Goal: Information Seeking & Learning: Compare options

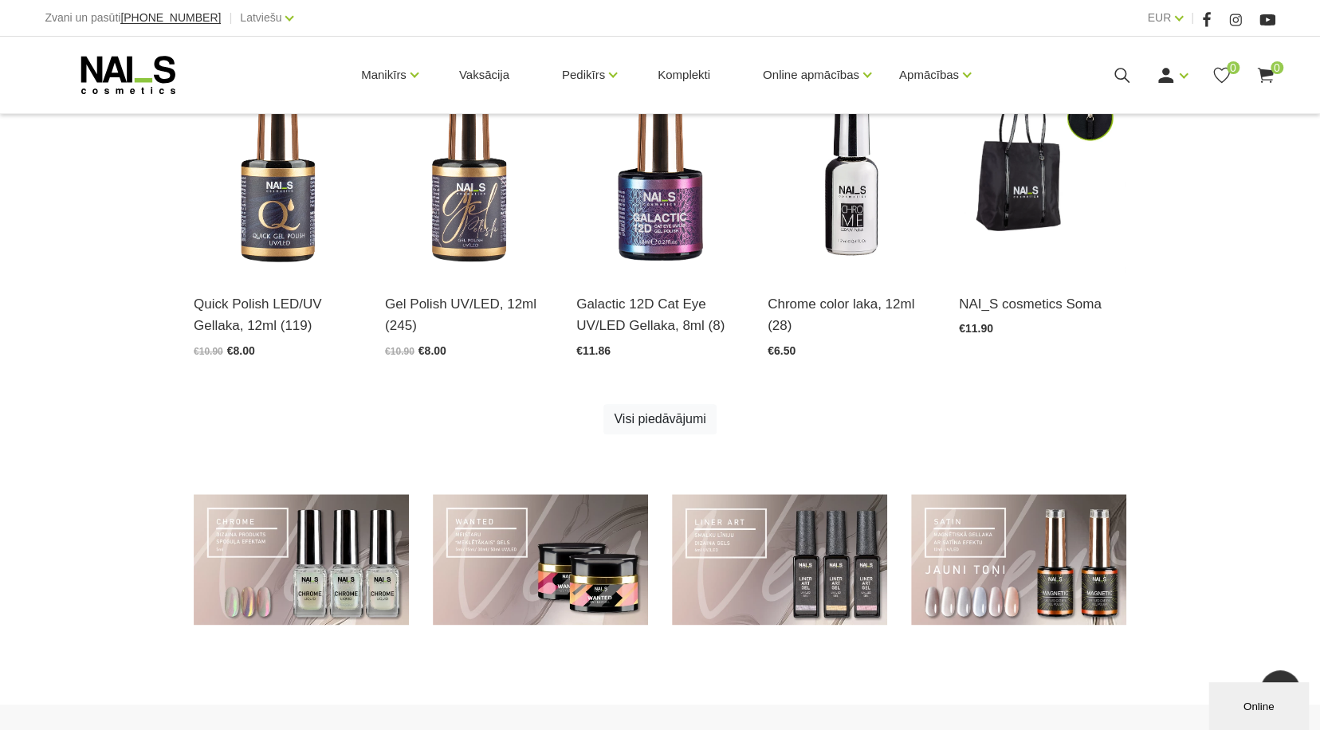
scroll to position [887, 0]
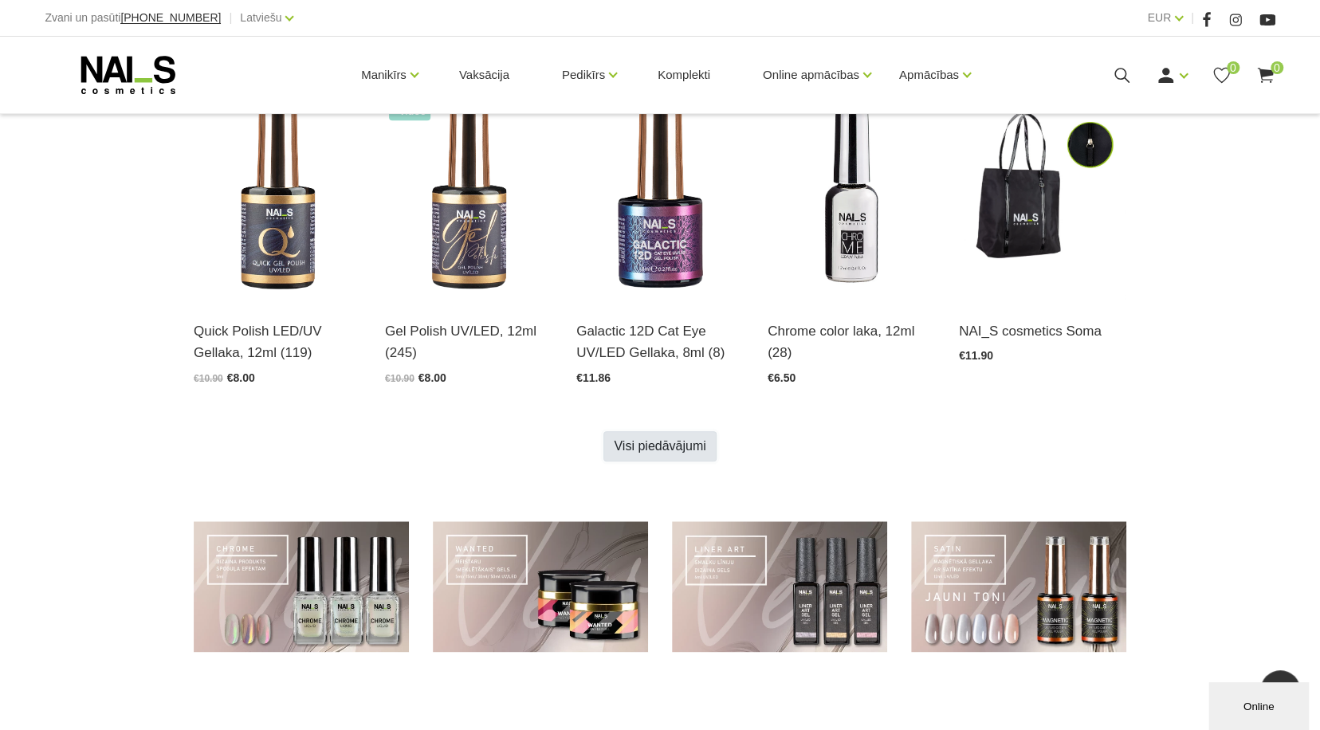
click at [689, 449] on link "Visi piedāvājumi" at bounding box center [660, 446] width 112 height 30
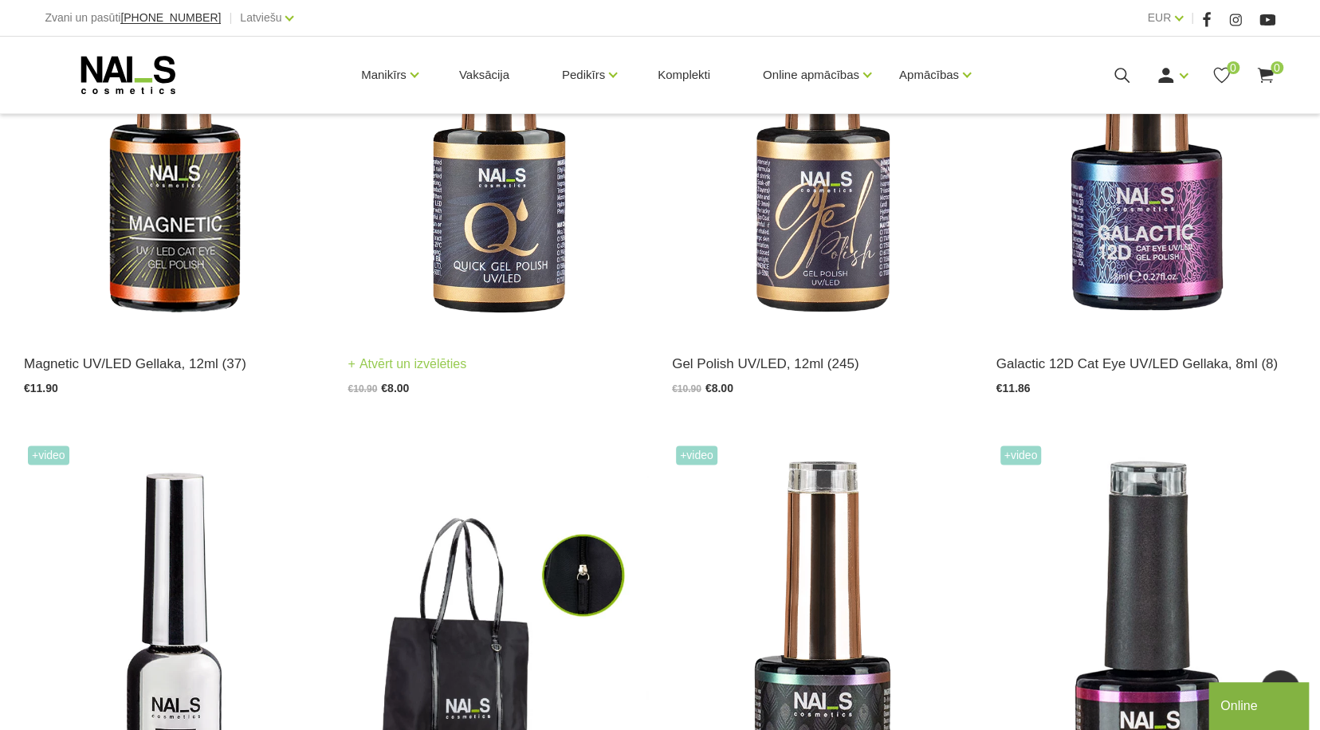
scroll to position [797, 0]
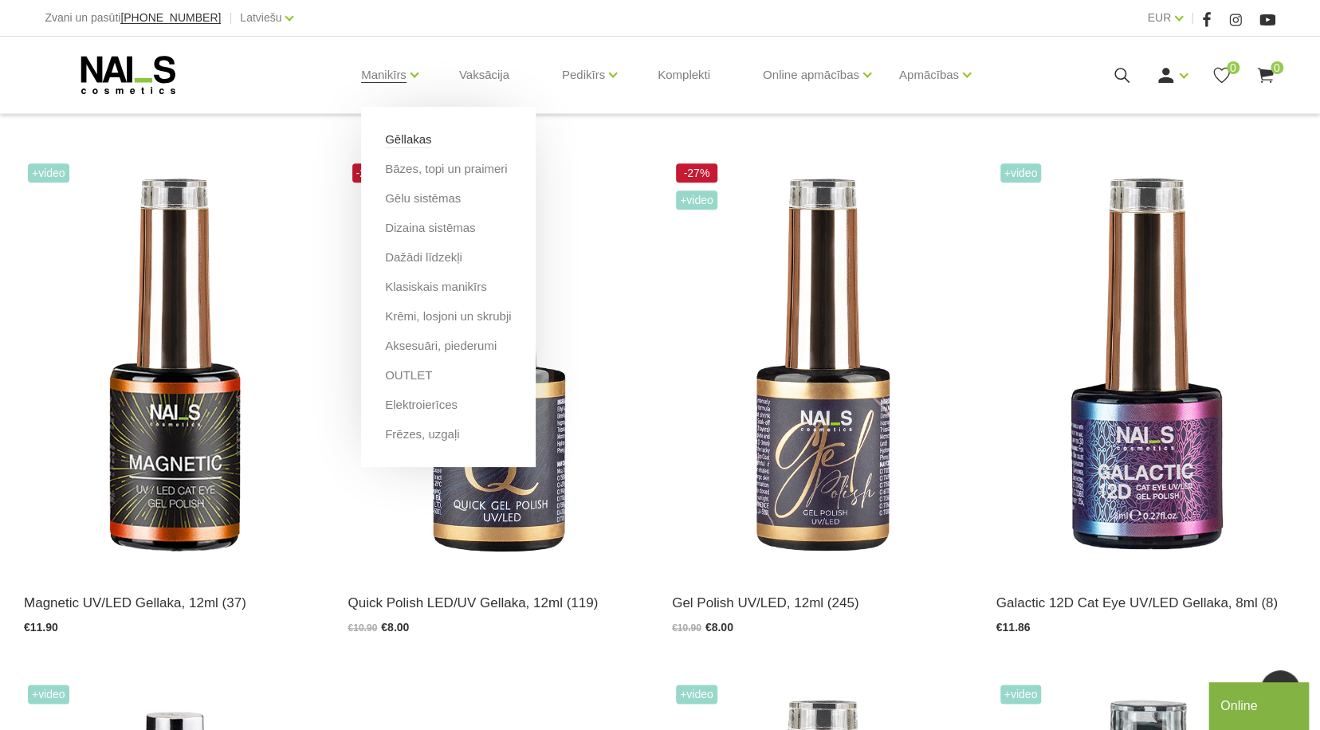
click at [408, 138] on link "Gēllakas" at bounding box center [408, 140] width 46 height 18
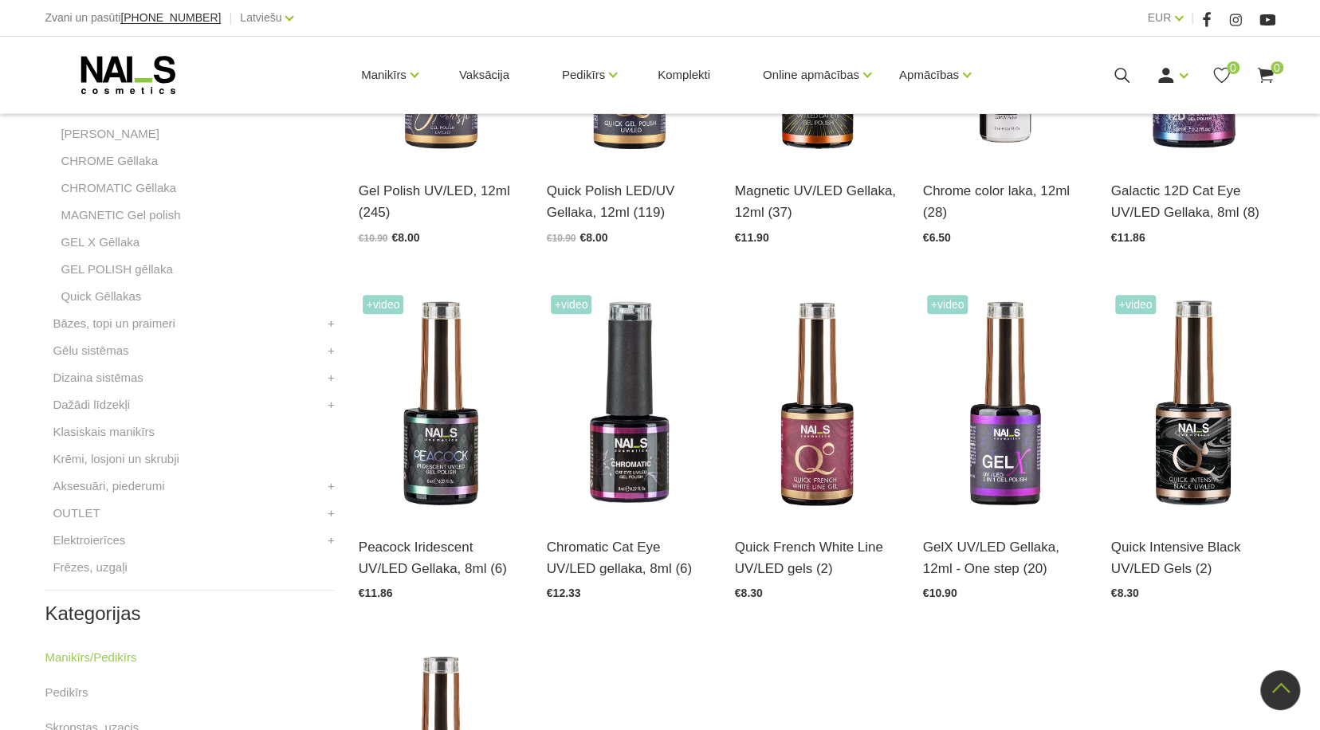
scroll to position [399, 0]
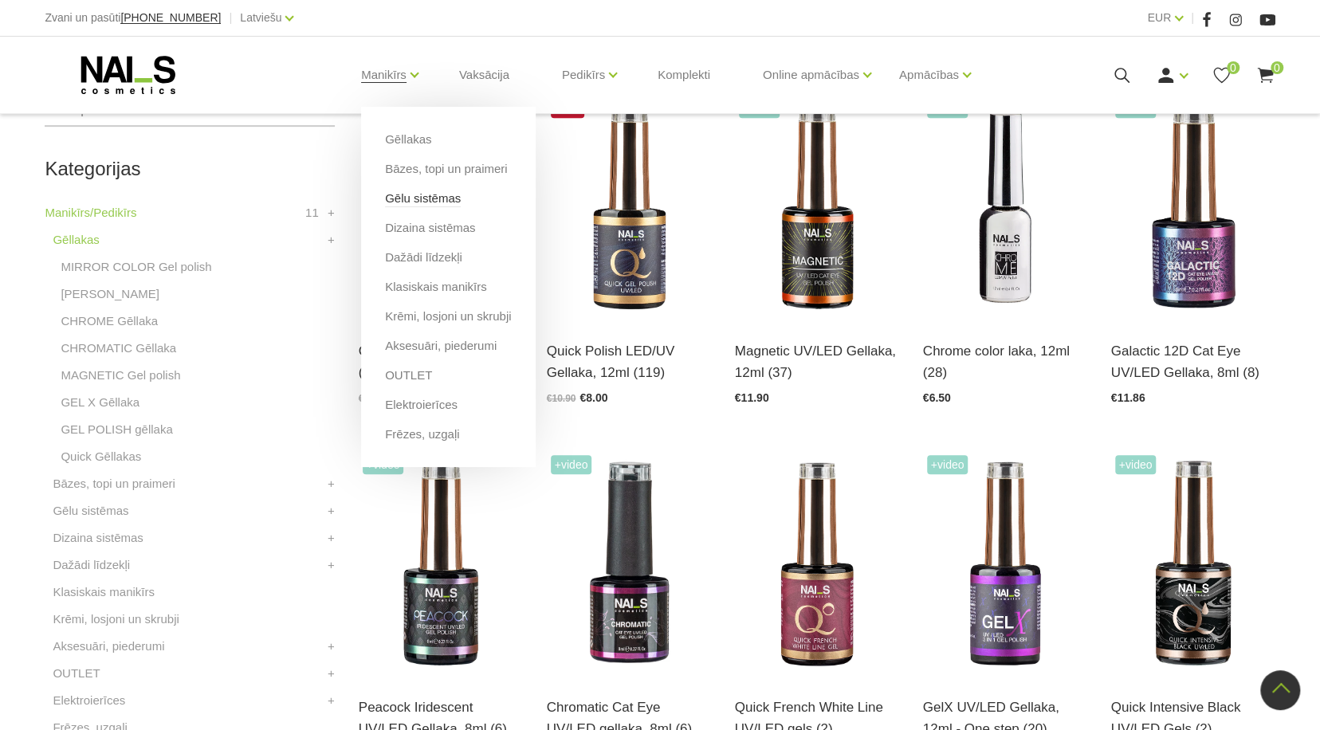
click at [399, 200] on link "Gēlu sistēmas" at bounding box center [423, 199] width 76 height 18
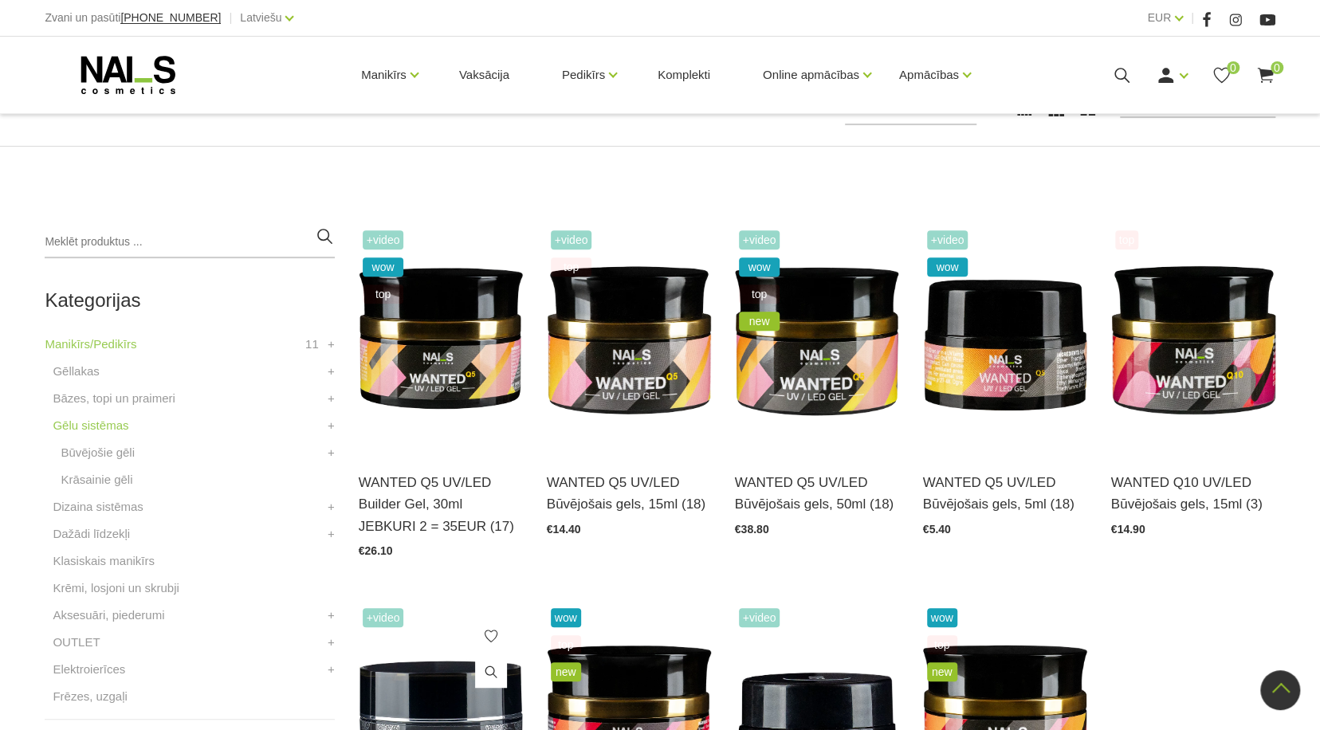
scroll to position [239, 0]
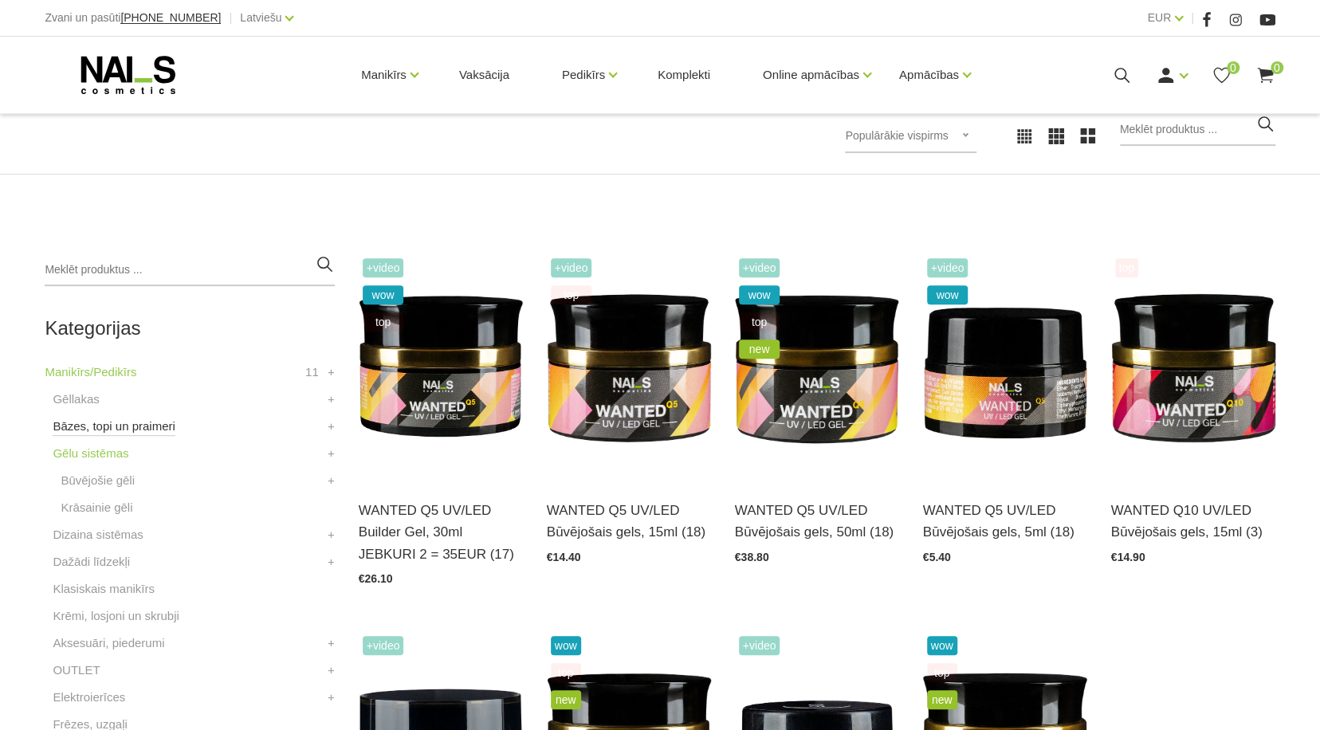
click at [157, 427] on link "Bāzes, topi un praimeri" at bounding box center [114, 426] width 122 height 19
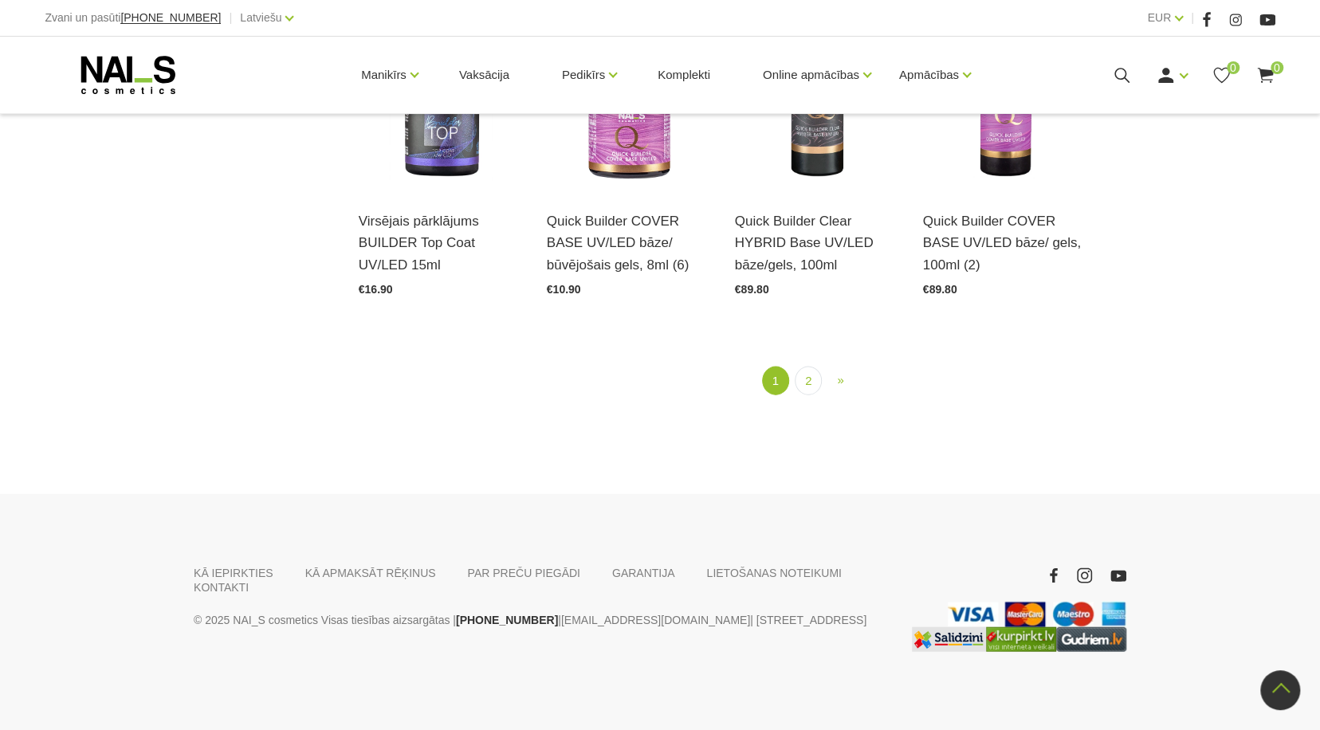
scroll to position [1998, 0]
click at [808, 377] on link "2" at bounding box center [808, 380] width 27 height 30
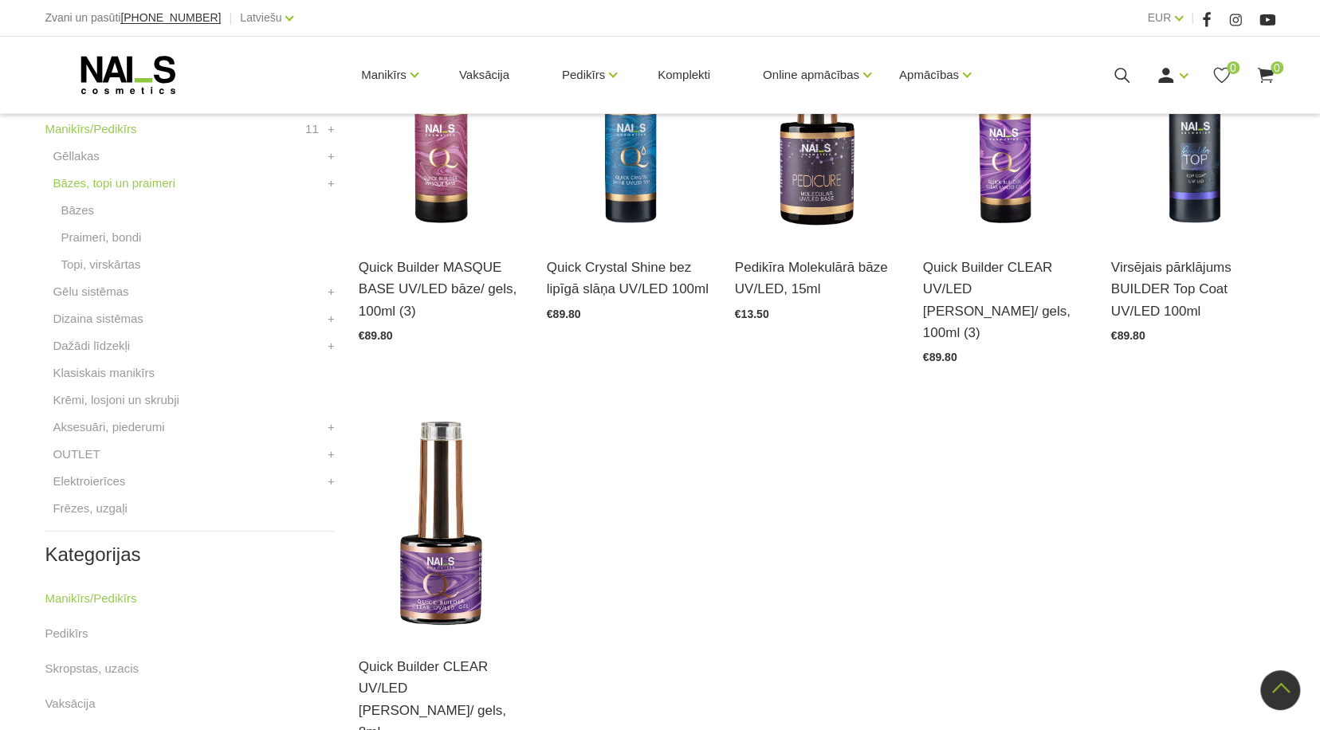
scroll to position [485, 0]
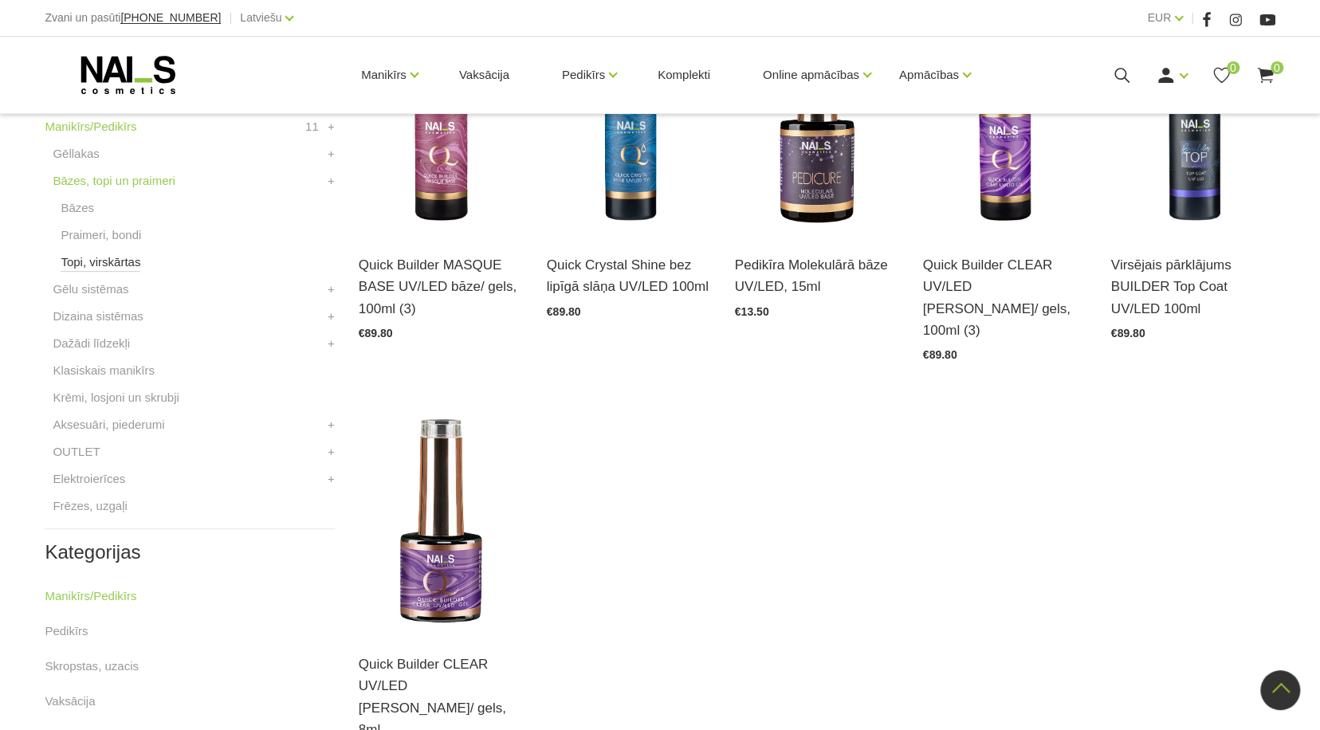
click at [118, 261] on link "Topi, virskārtas" at bounding box center [101, 262] width 80 height 19
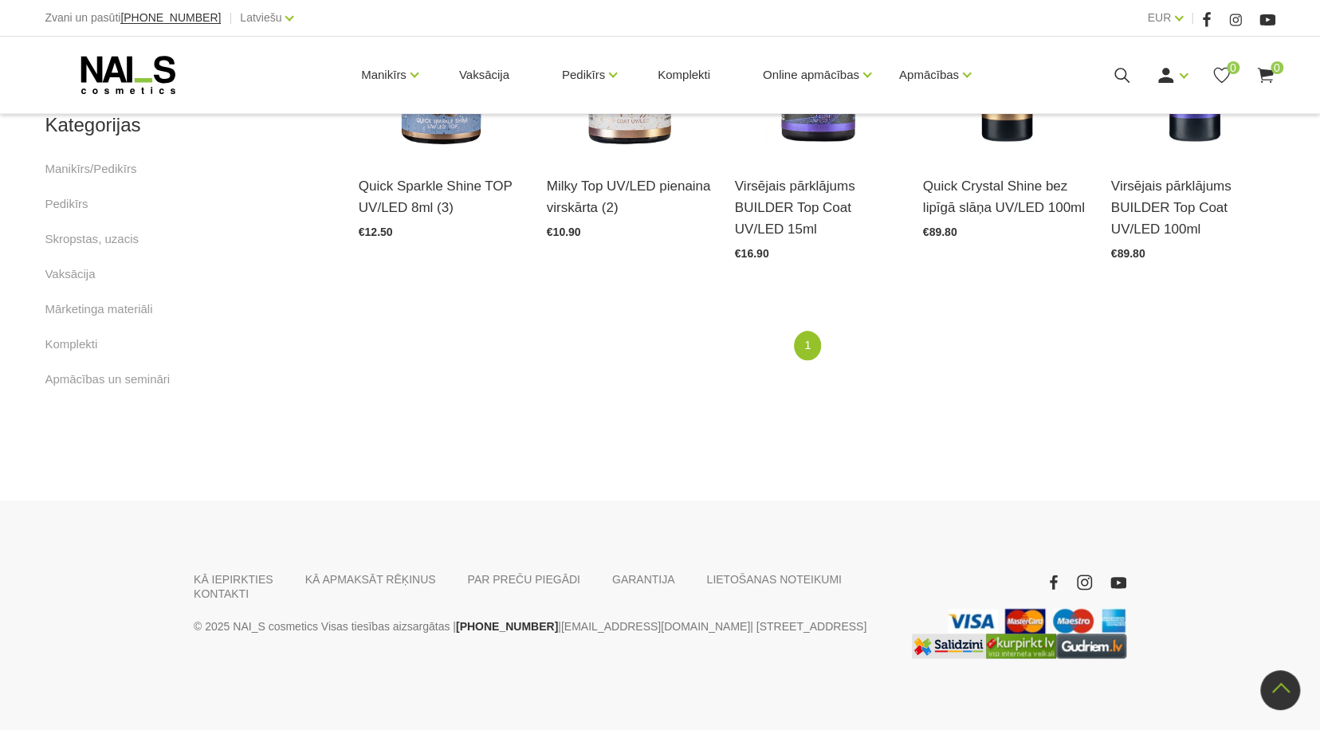
scroll to position [928, 0]
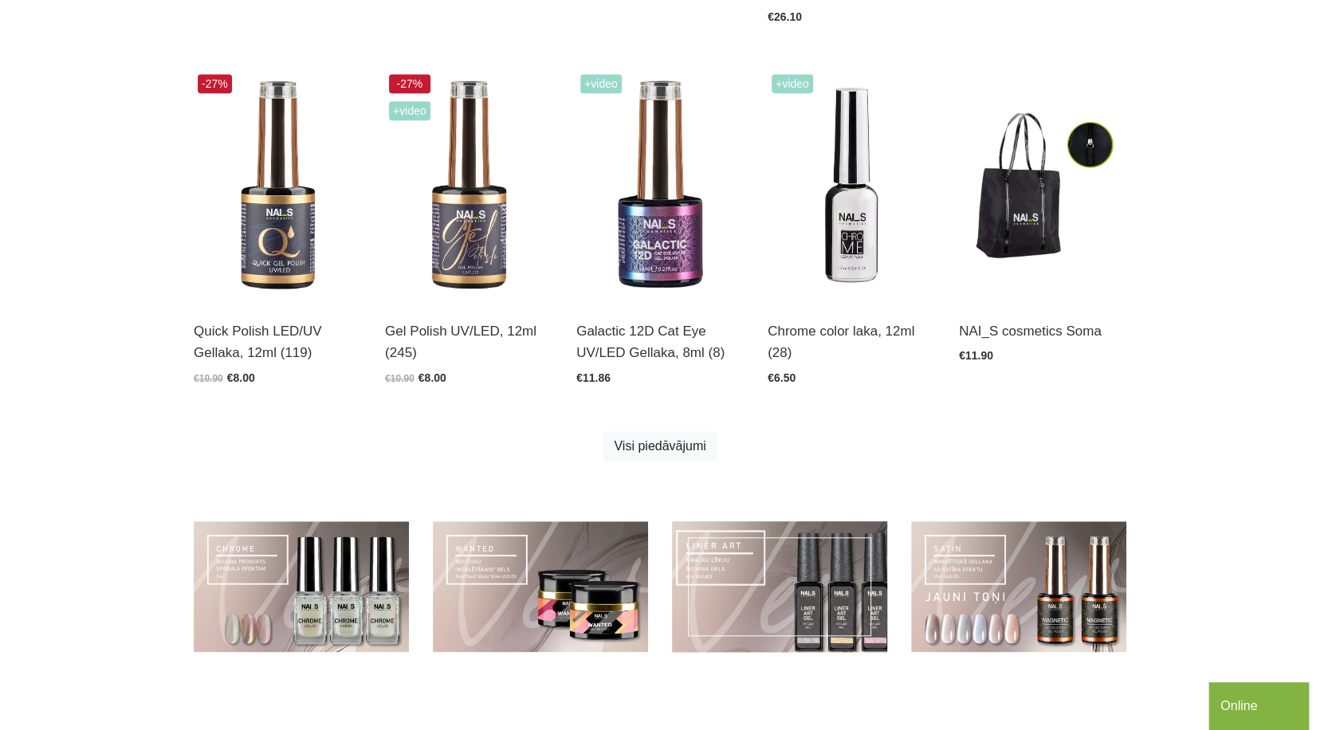
click at [819, 597] on link at bounding box center [779, 587] width 215 height 132
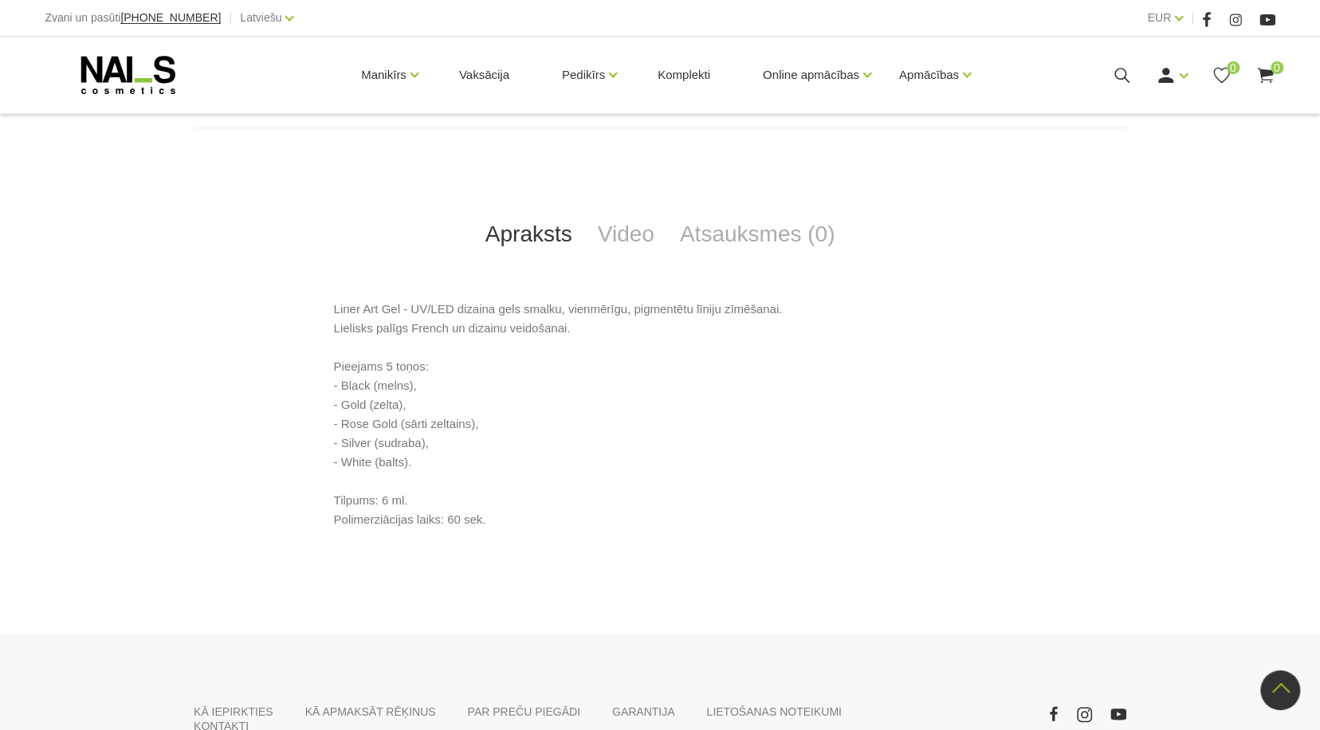
scroll to position [718, 0]
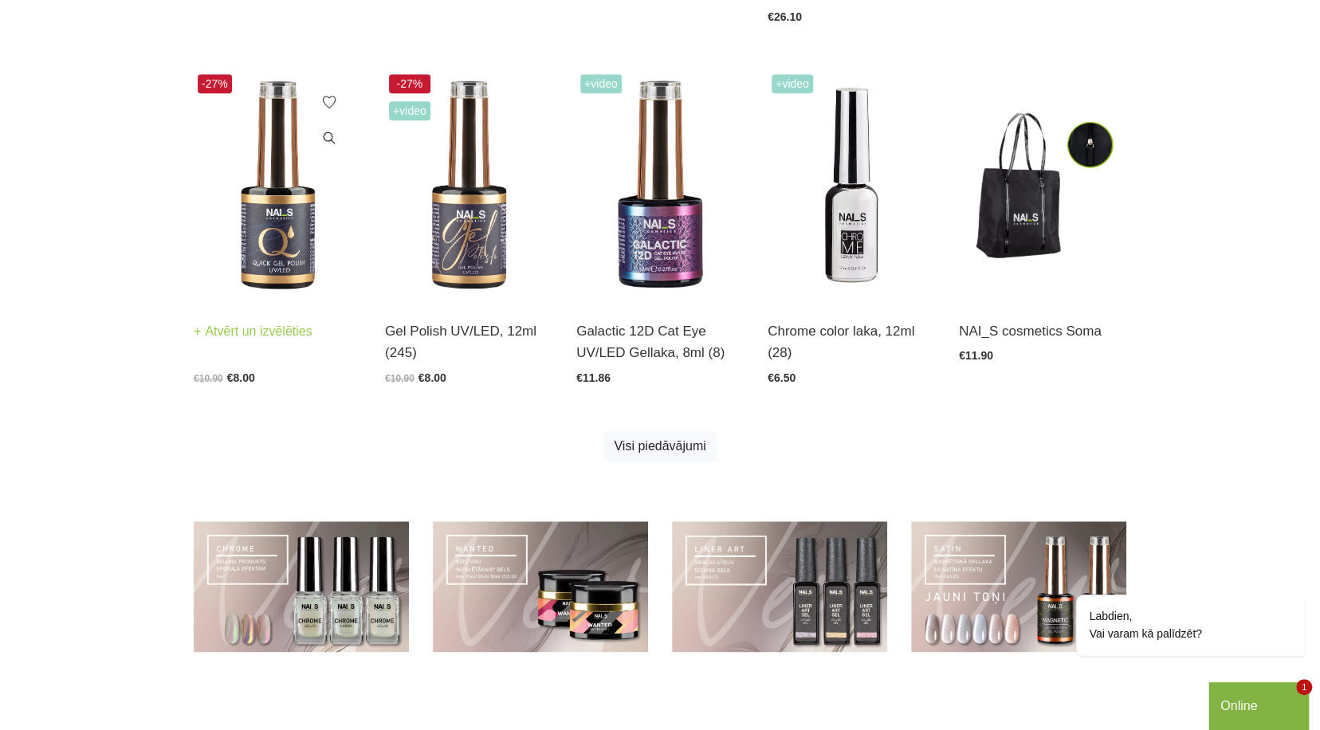
click at [273, 222] on img at bounding box center [277, 185] width 167 height 230
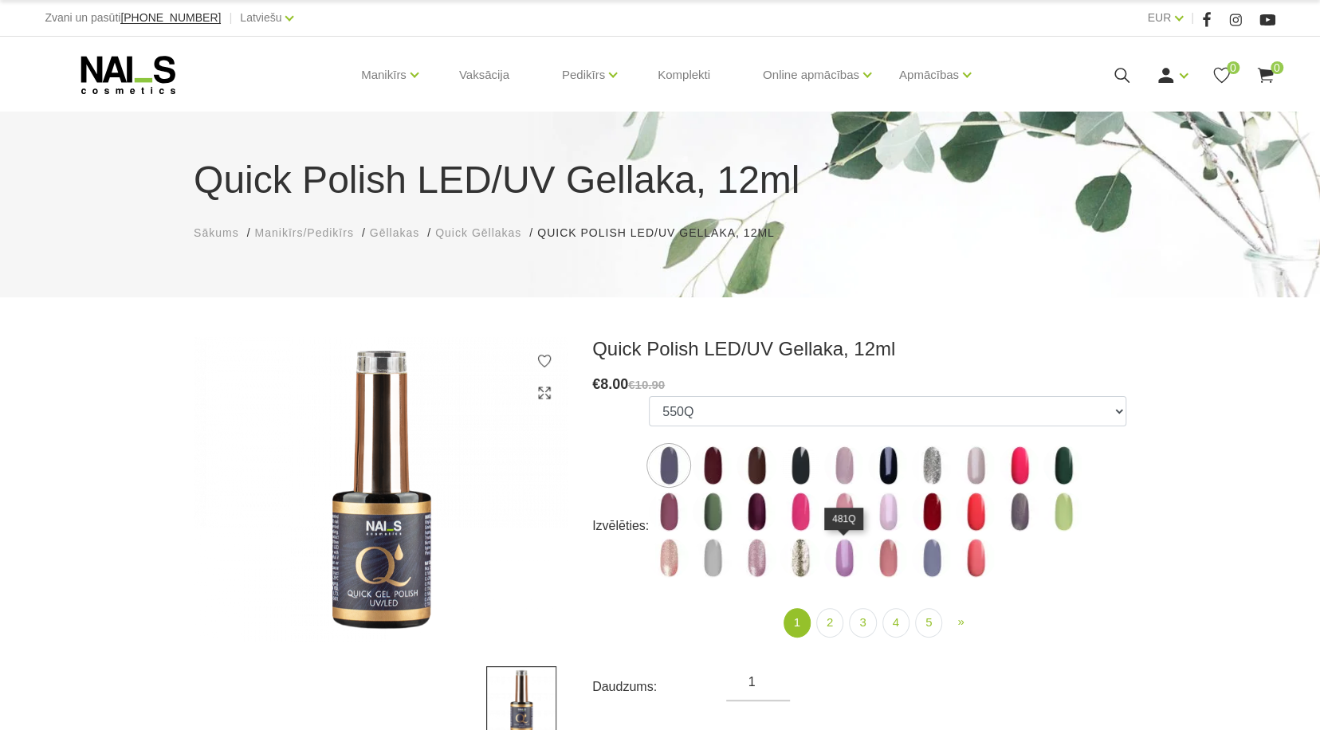
click at [846, 563] on img at bounding box center [844, 558] width 40 height 40
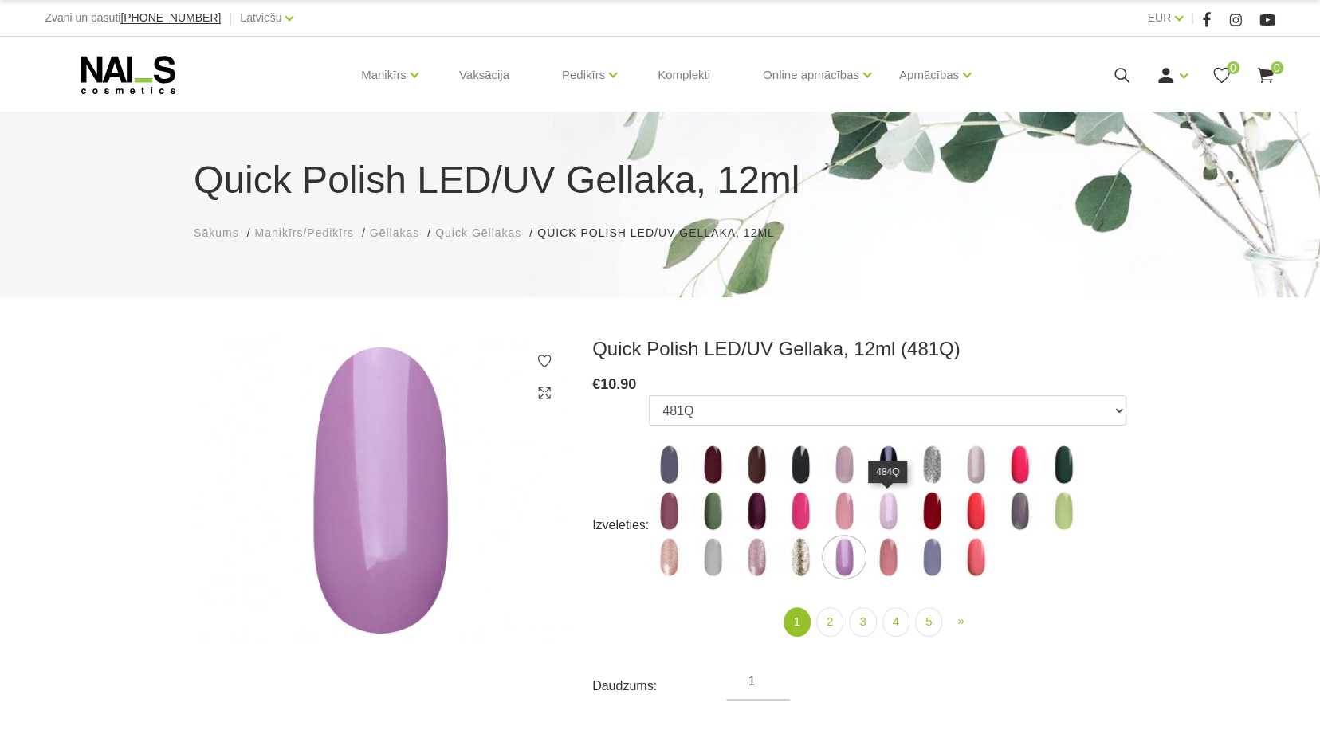
click at [886, 511] on img at bounding box center [888, 511] width 40 height 40
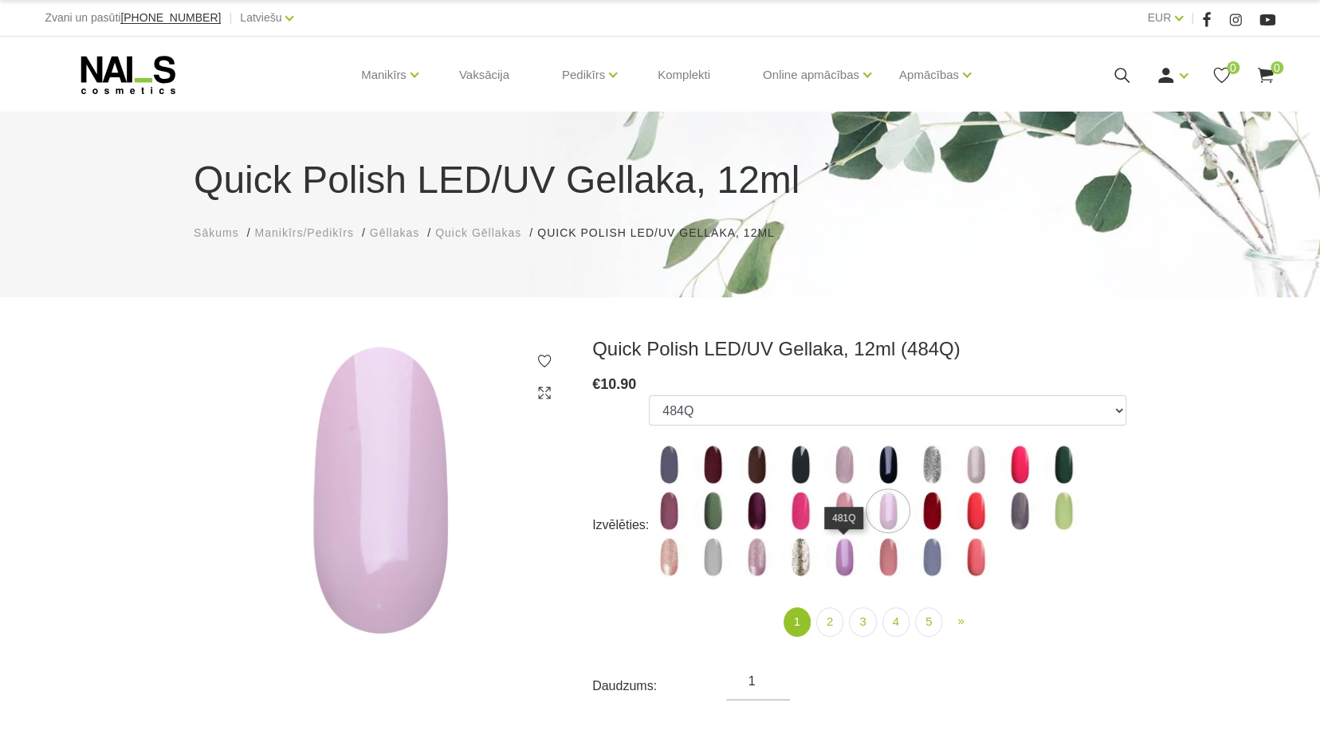
click at [842, 549] on img at bounding box center [844, 557] width 40 height 40
select select "4359"
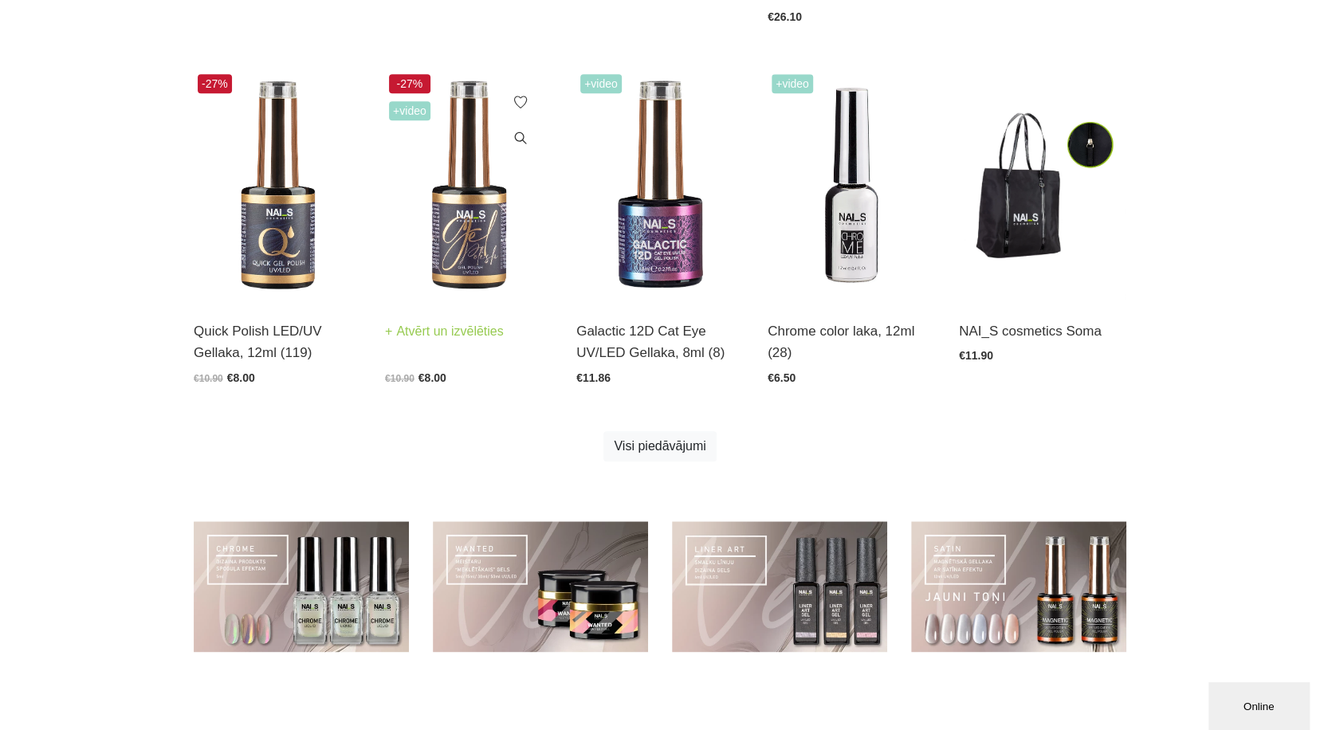
click at [480, 250] on img at bounding box center [468, 185] width 167 height 230
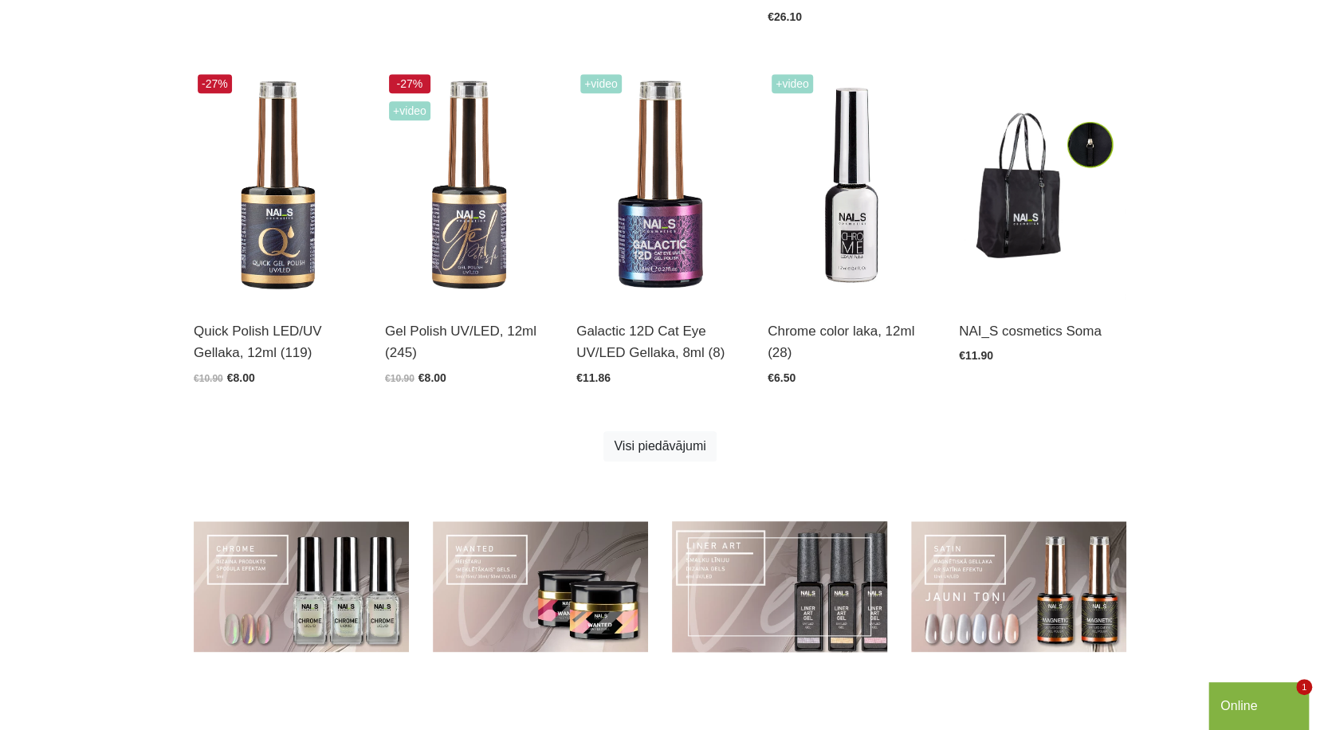
click at [761, 552] on link at bounding box center [779, 587] width 215 height 132
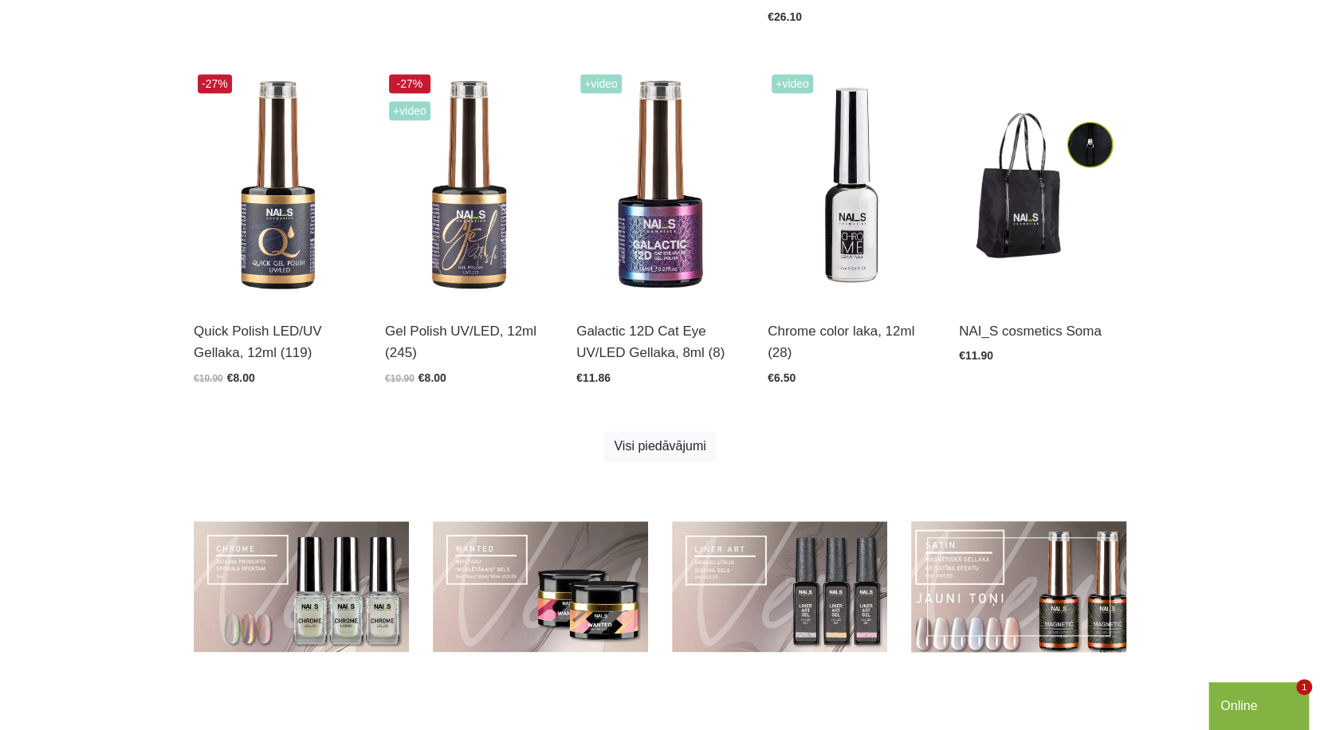
click at [1025, 607] on link at bounding box center [1018, 587] width 215 height 132
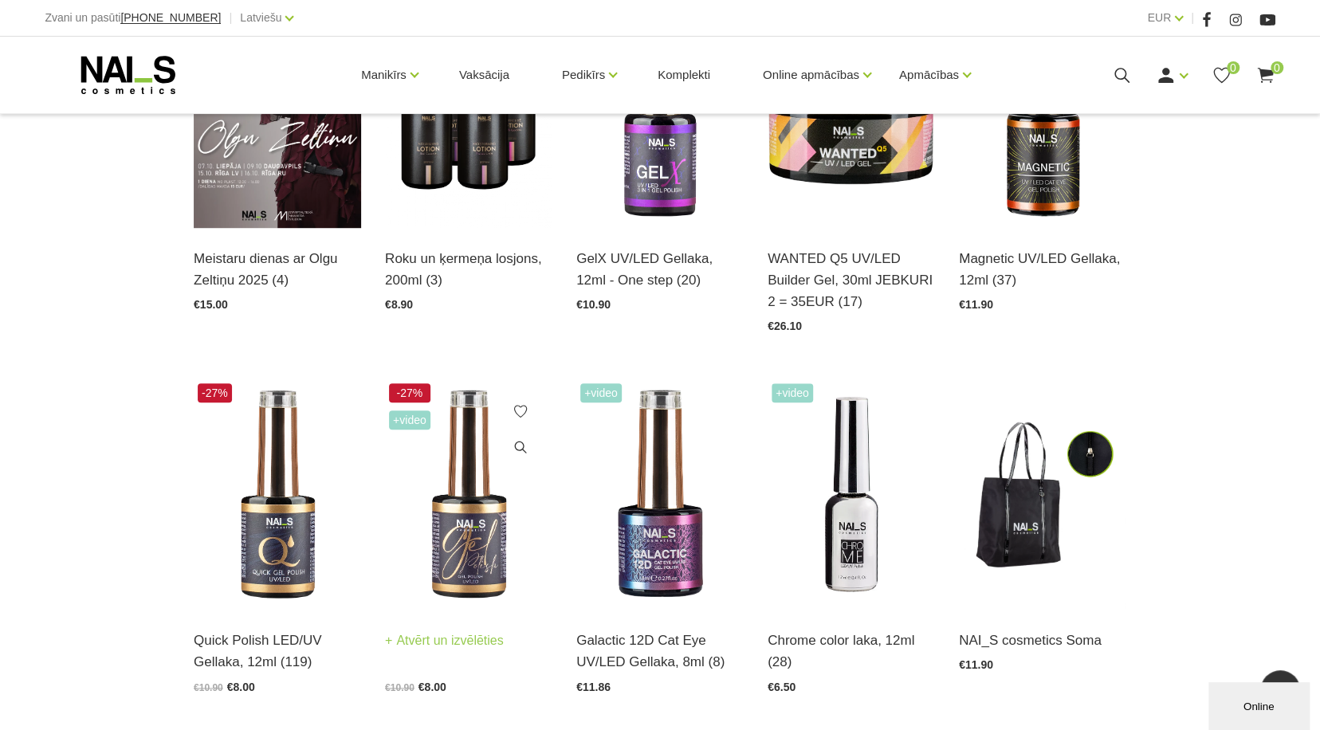
scroll to position [408, 0]
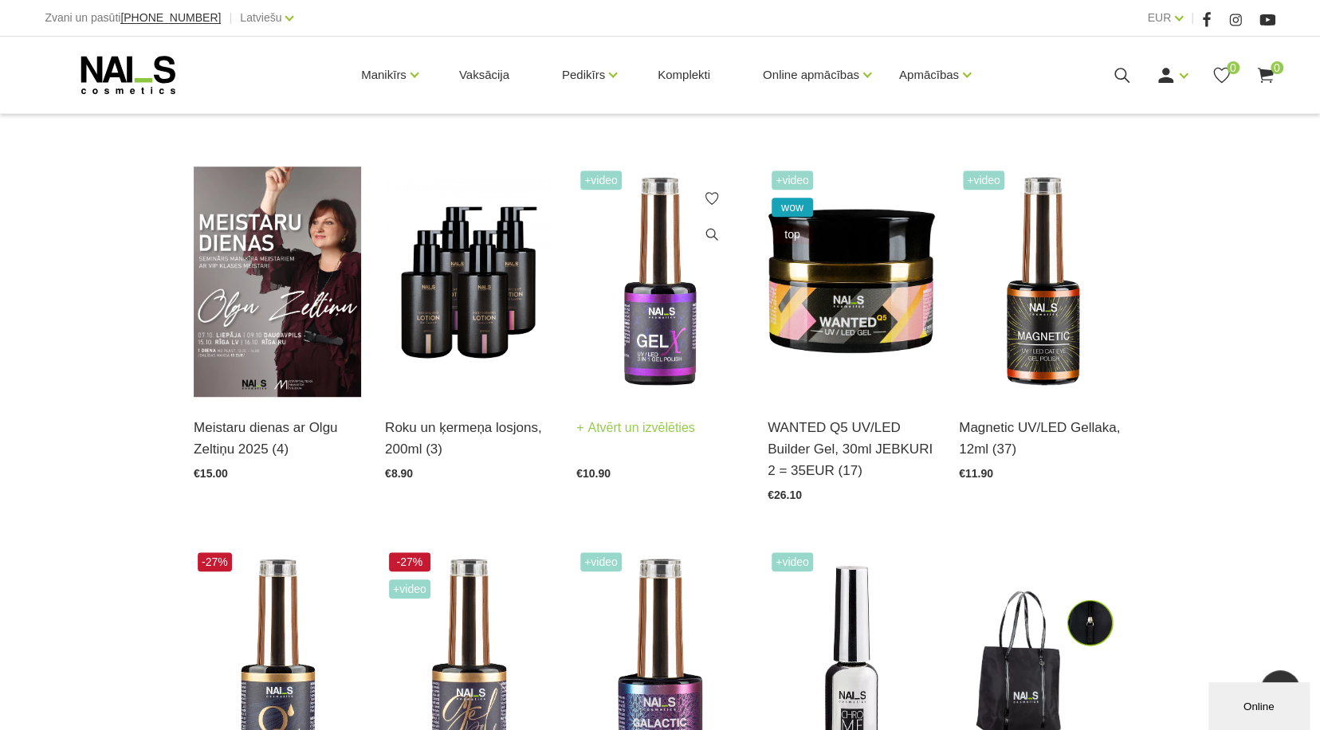
click at [677, 334] on img at bounding box center [659, 282] width 167 height 230
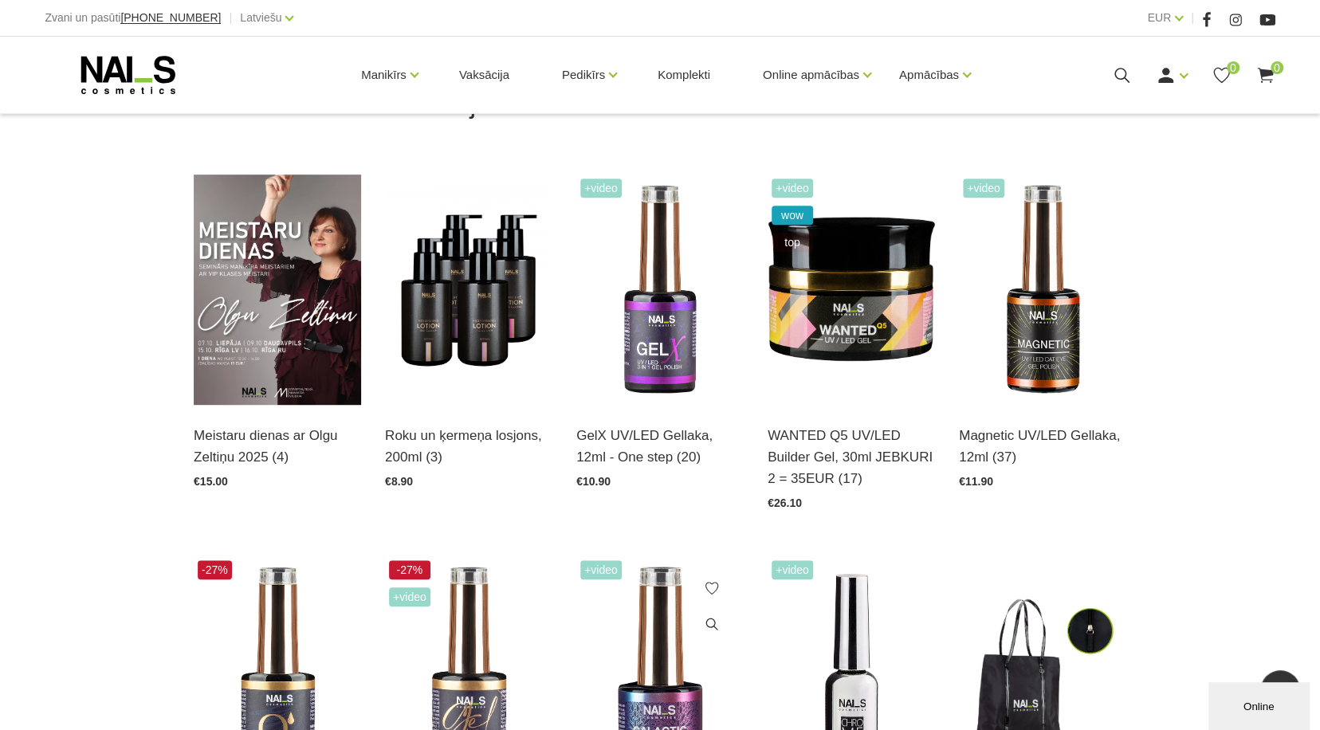
scroll to position [370, 0]
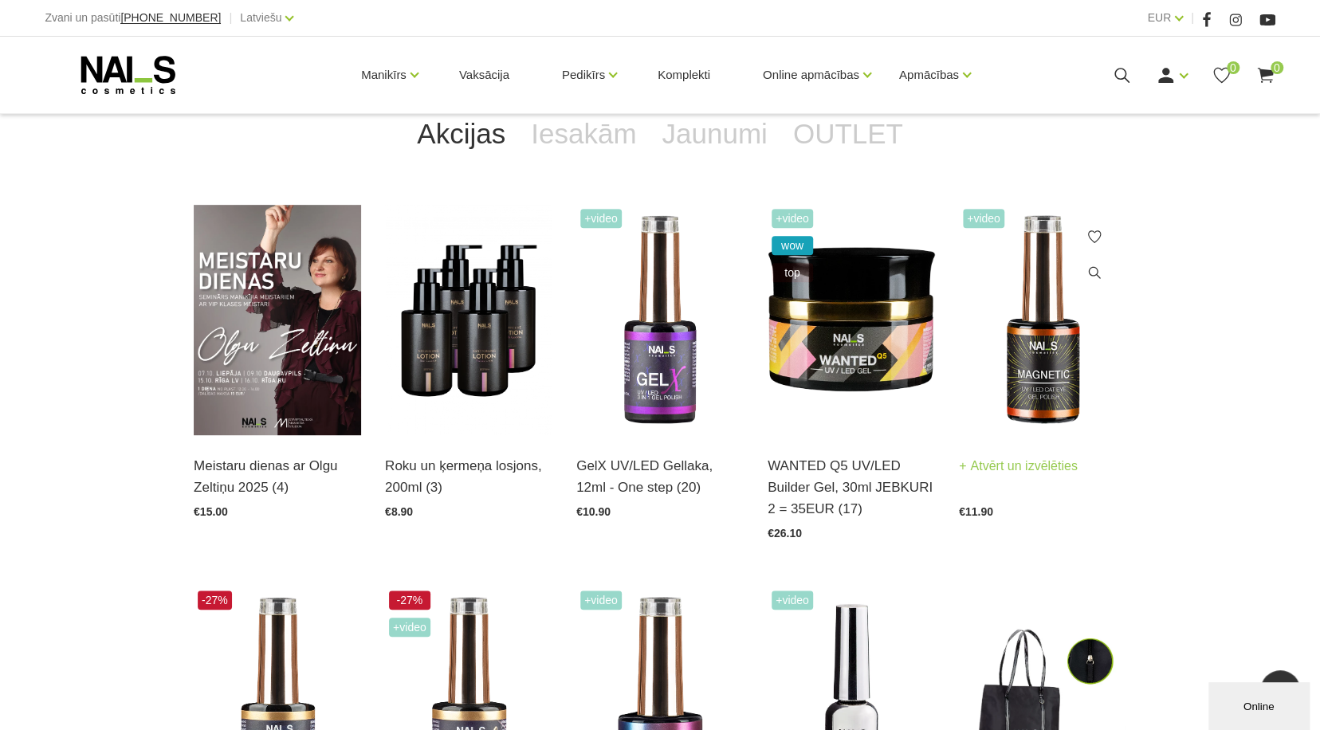
click at [1072, 388] on img at bounding box center [1042, 320] width 167 height 230
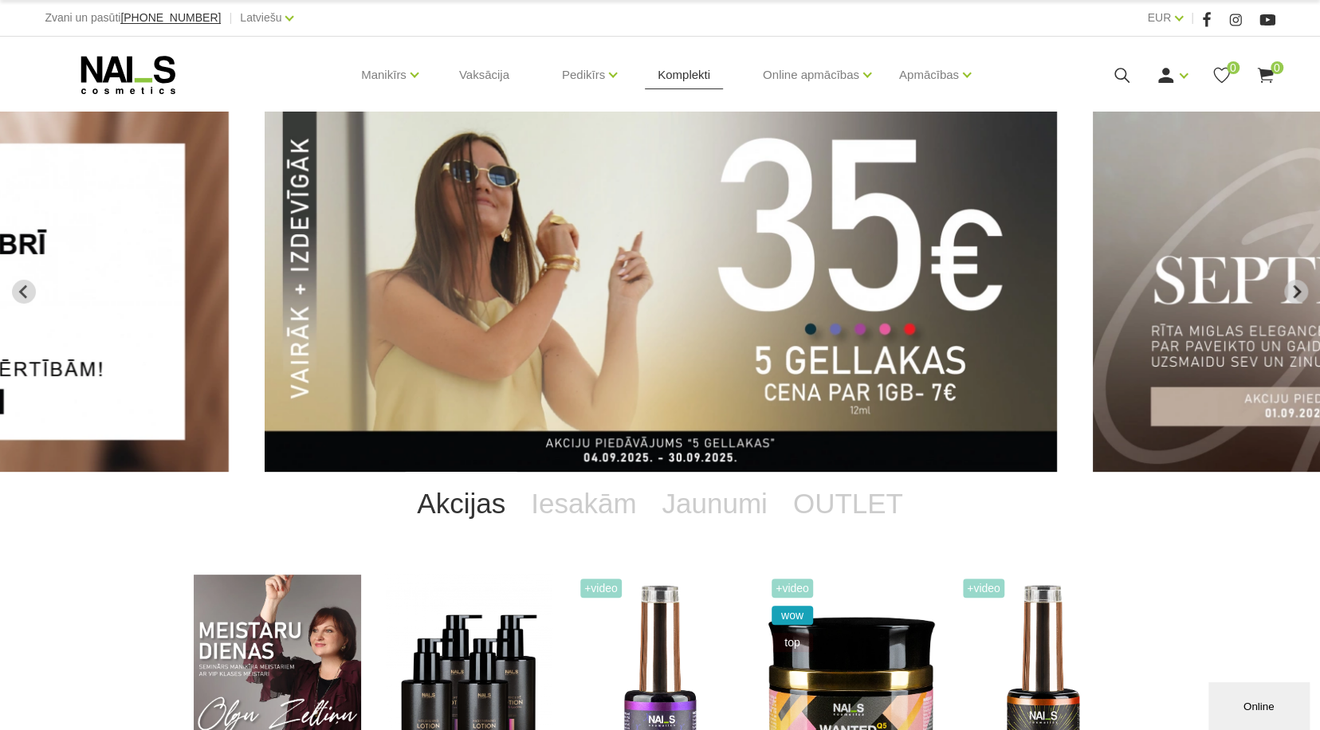
click at [699, 74] on link "Komplekti" at bounding box center [684, 75] width 78 height 77
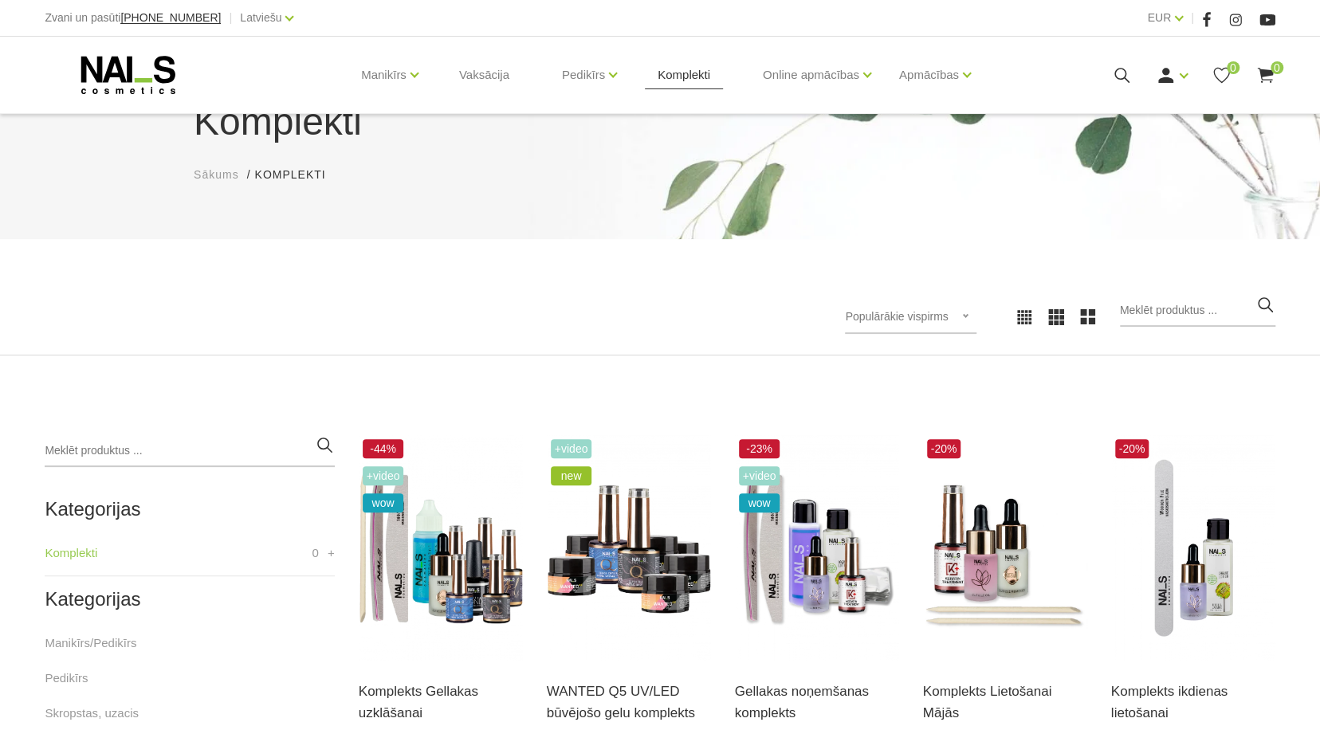
scroll to position [159, 0]
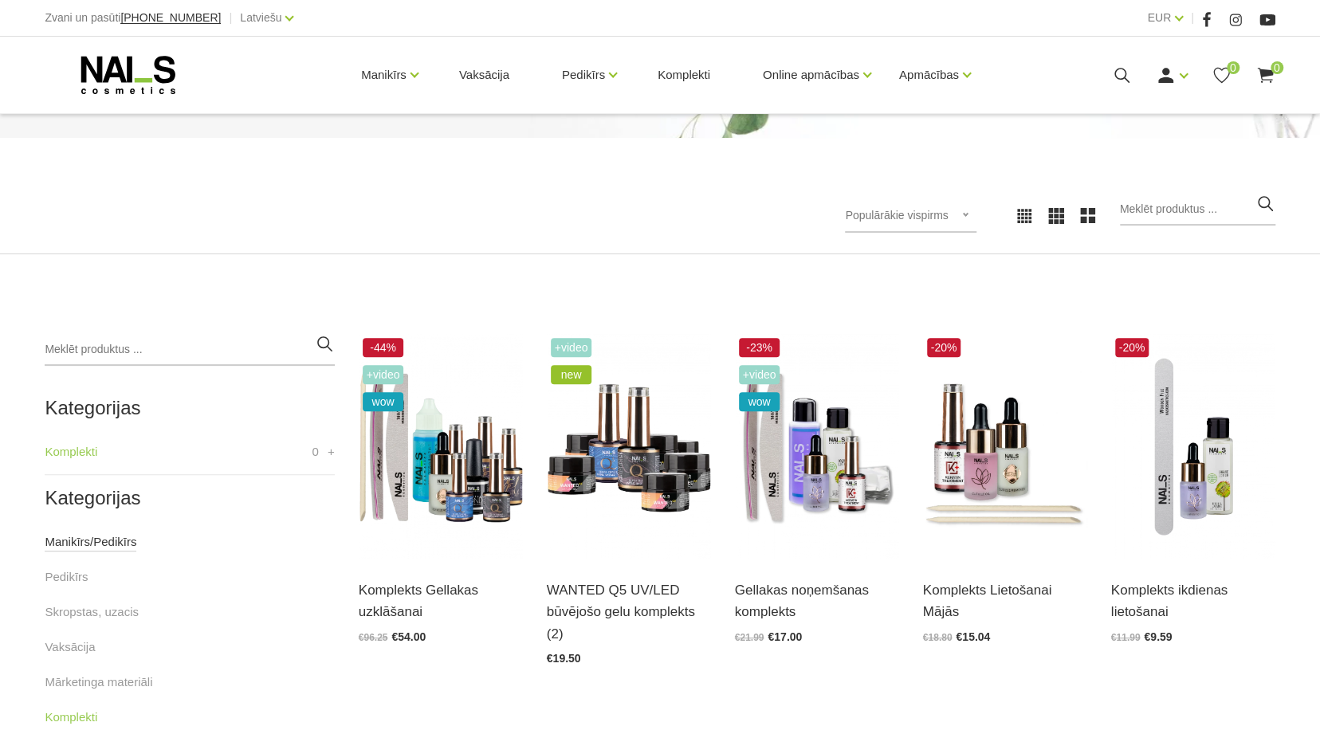
click at [64, 541] on link "Manikīrs/Pedikīrs" at bounding box center [91, 542] width 92 height 19
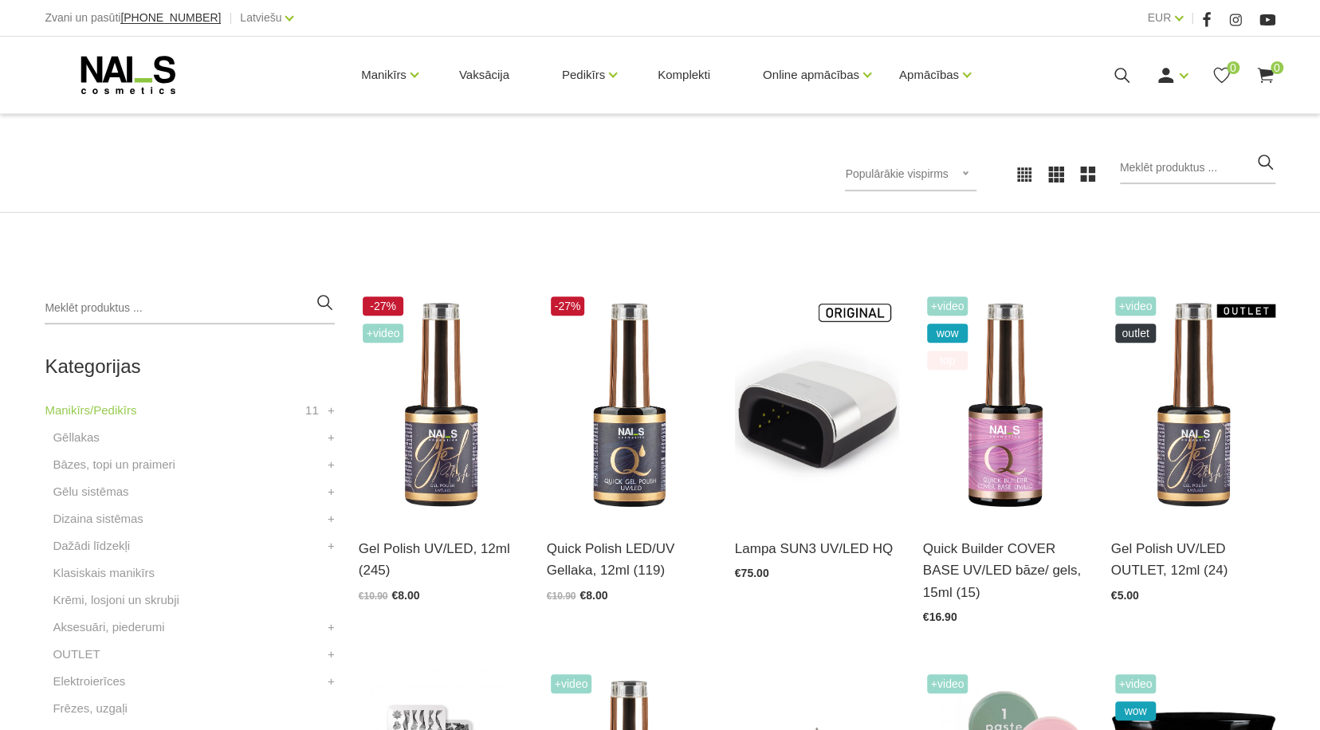
scroll to position [239, 0]
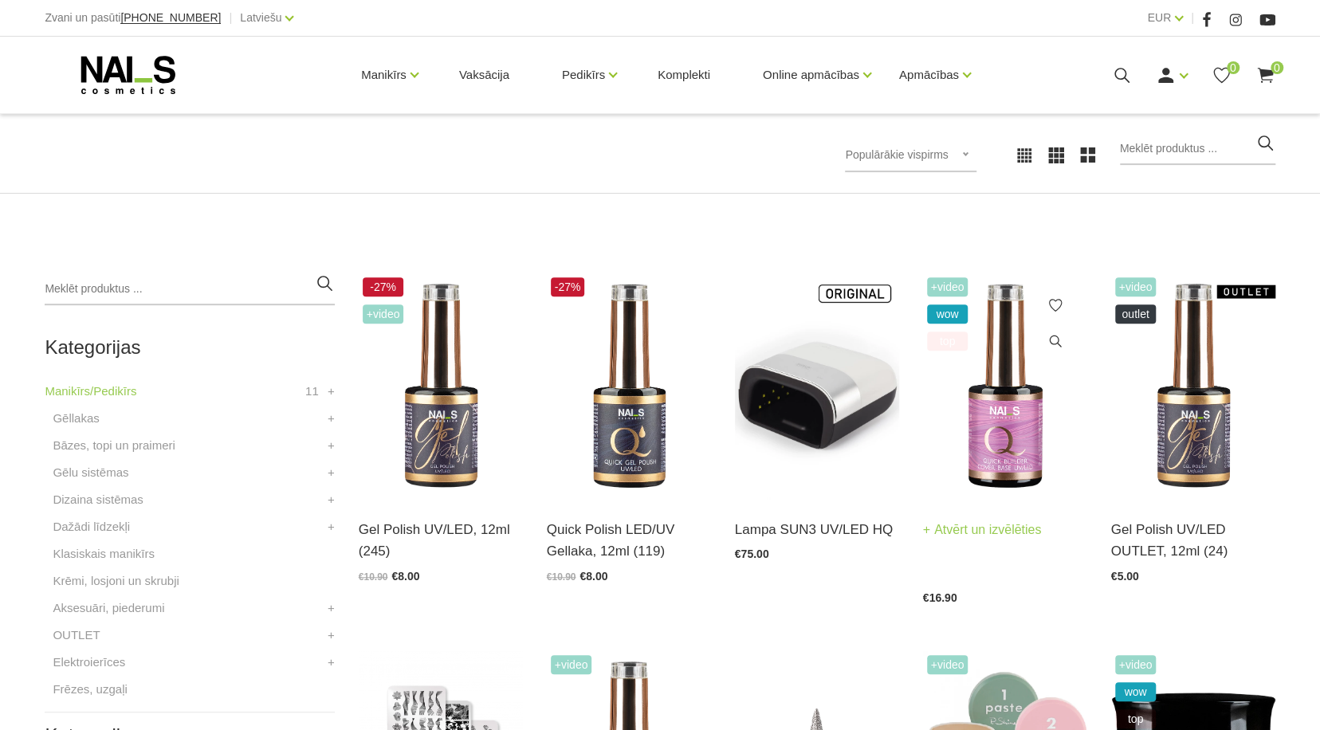
click at [1027, 430] on img at bounding box center [1005, 386] width 164 height 226
click at [464, 446] on img at bounding box center [441, 386] width 164 height 226
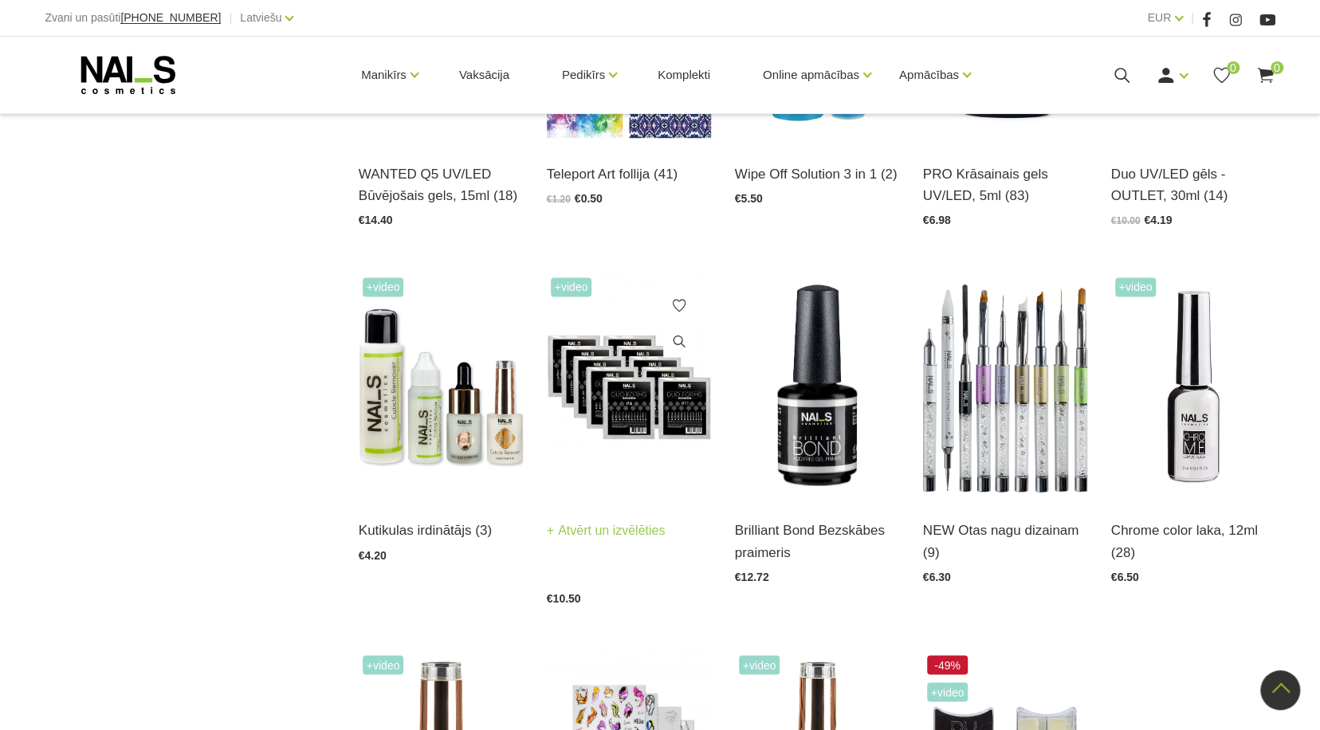
scroll to position [1355, 0]
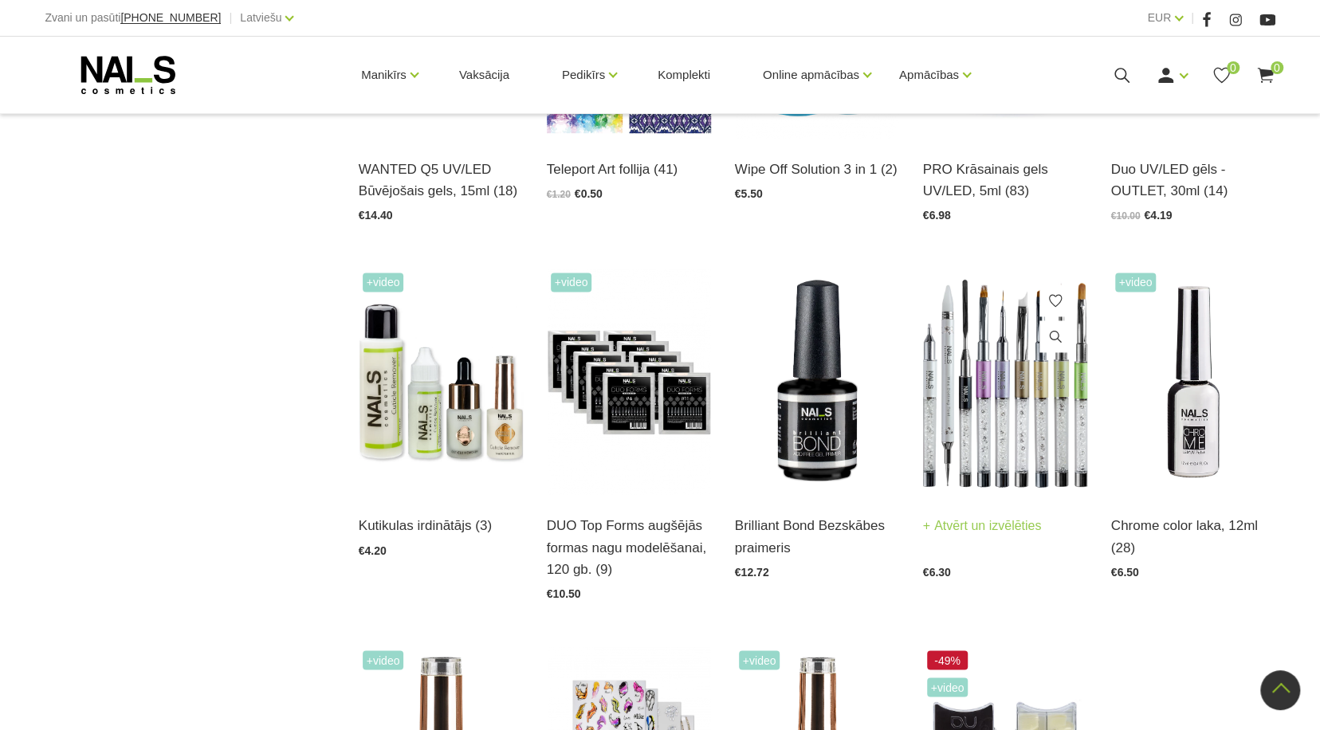
click at [1005, 429] on img at bounding box center [1005, 382] width 164 height 226
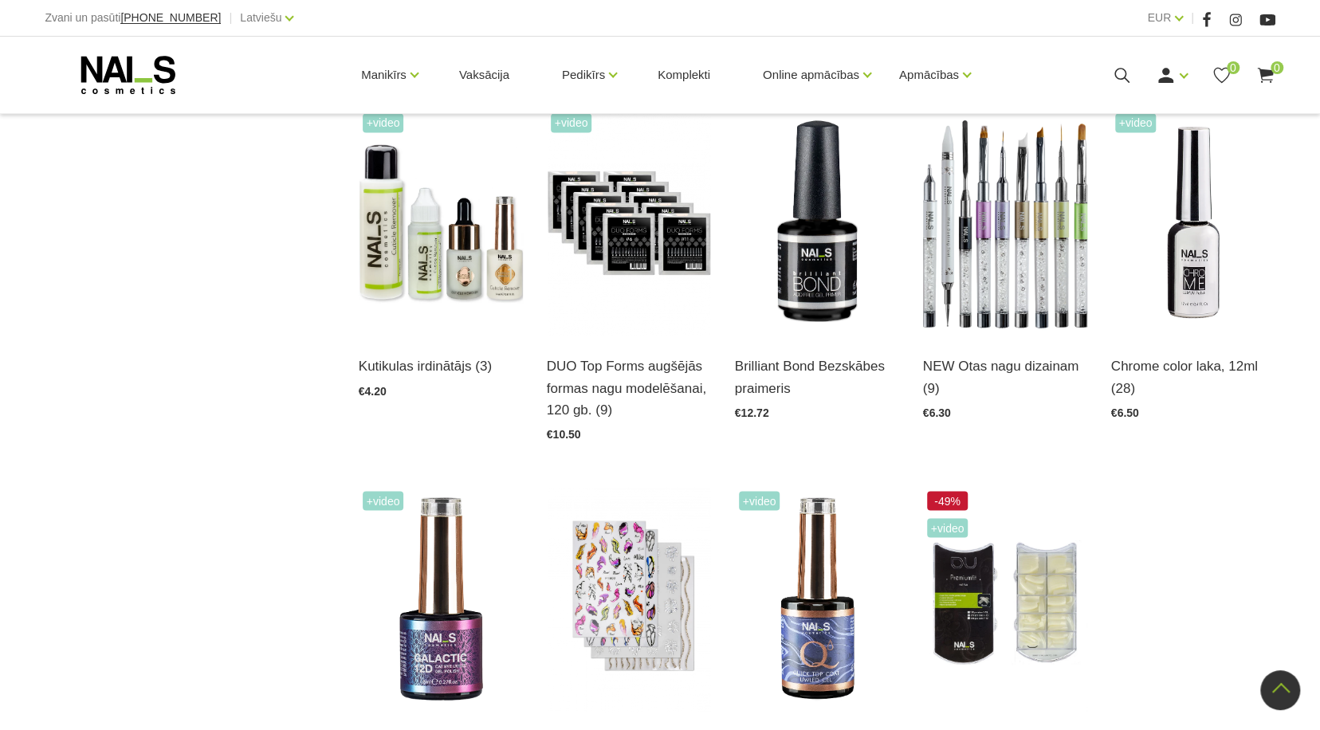
scroll to position [1595, 0]
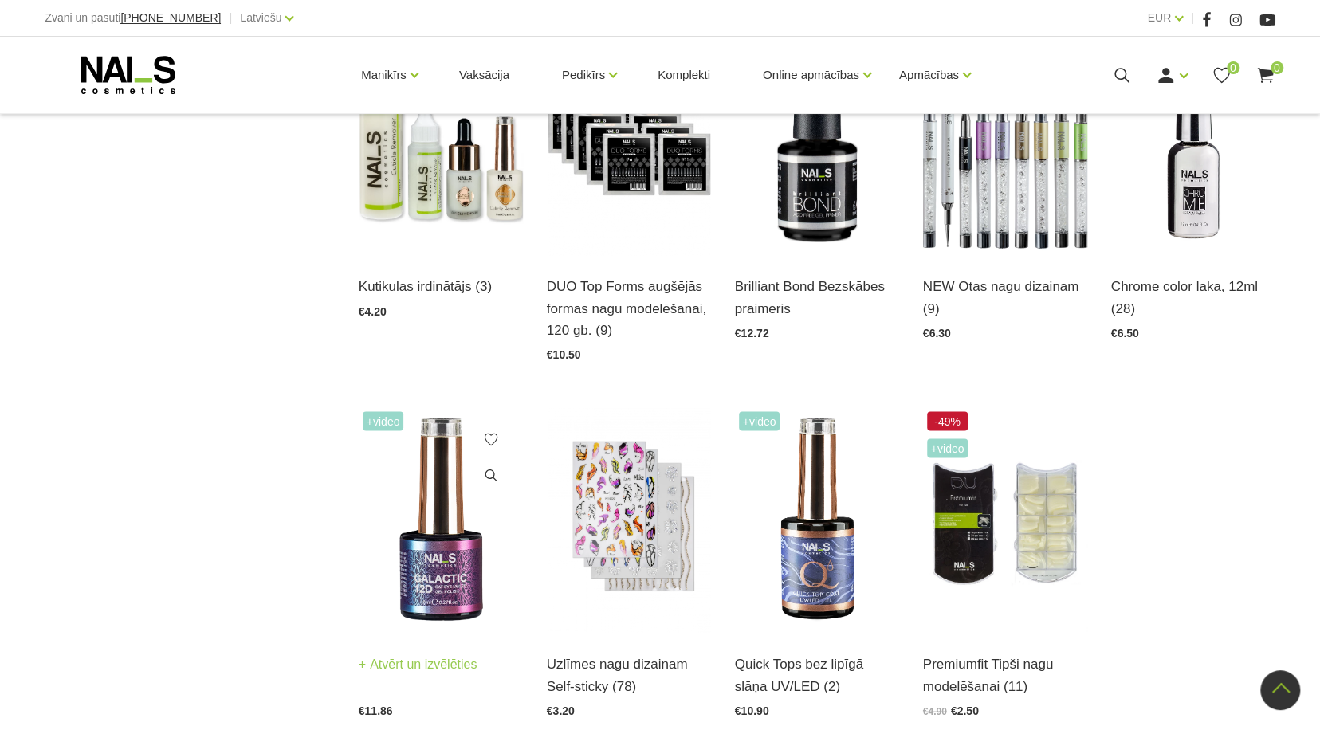
click at [450, 569] on img at bounding box center [441, 520] width 164 height 226
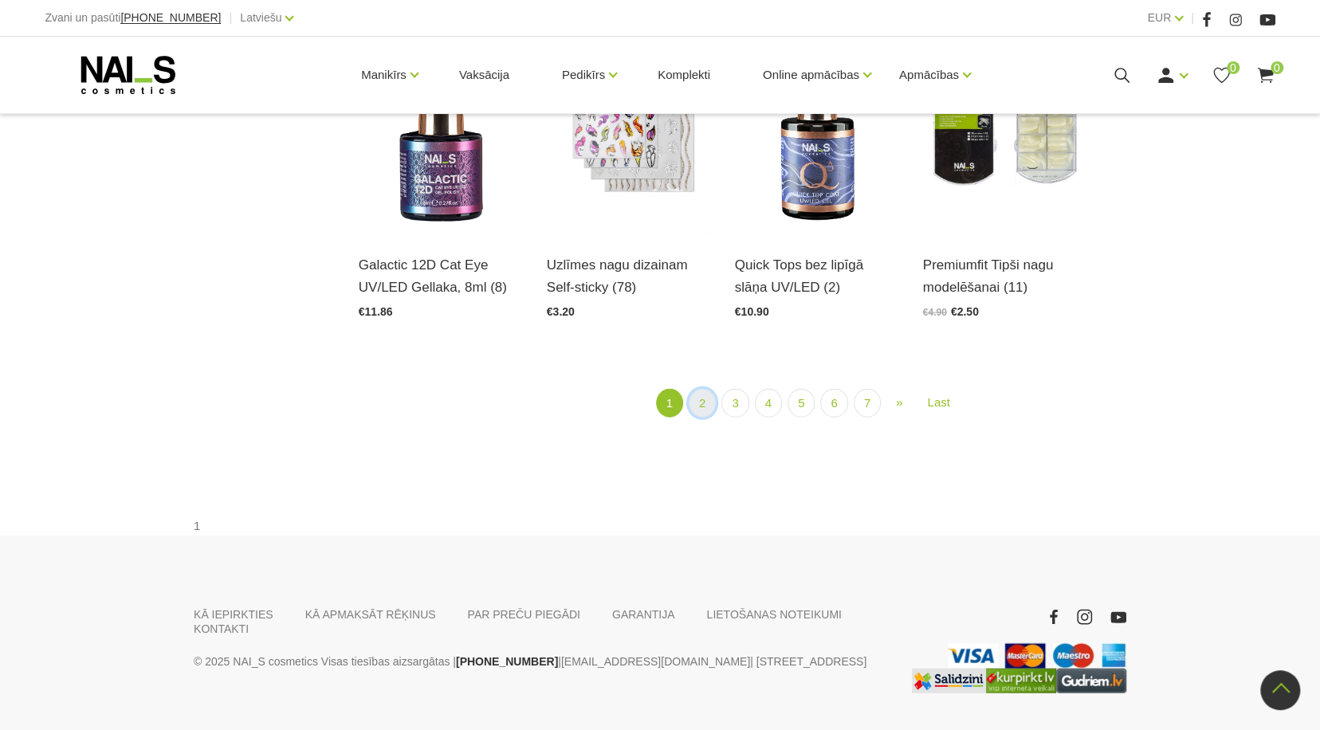
click at [698, 407] on link "2" at bounding box center [702, 404] width 27 height 30
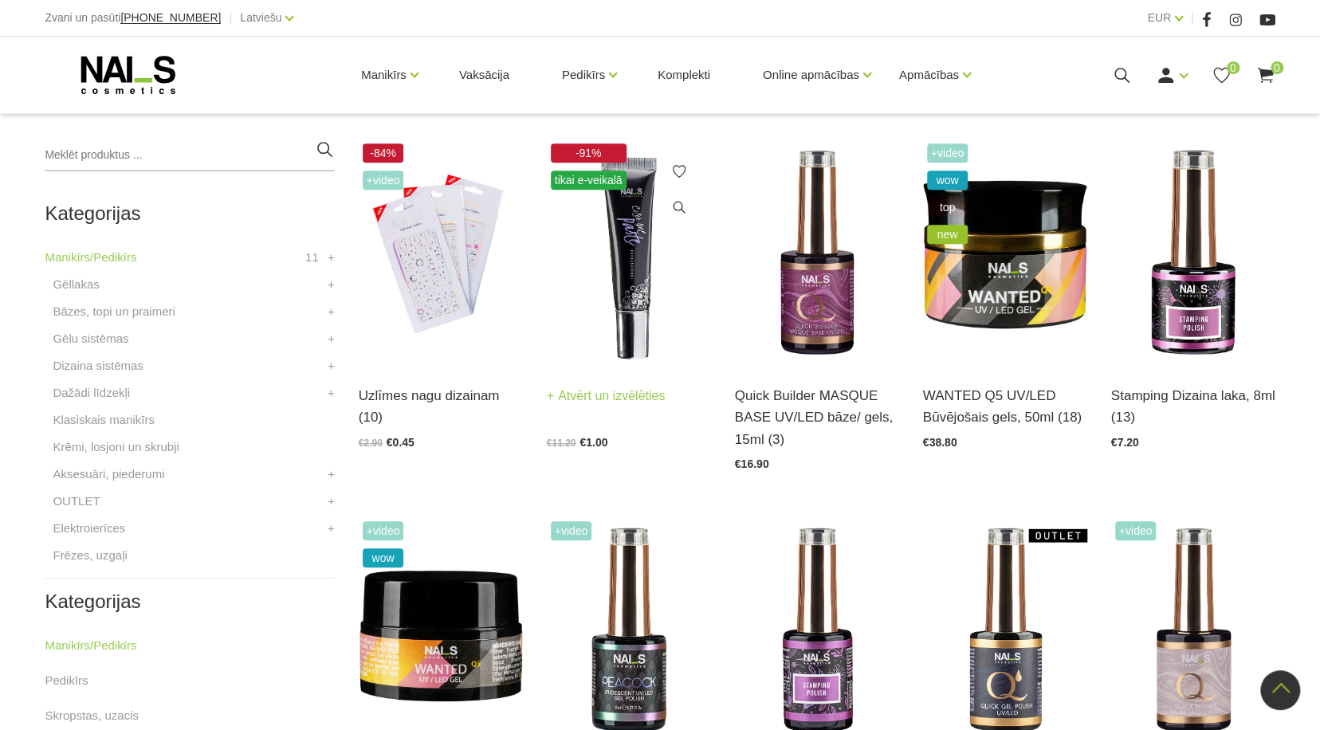
scroll to position [345, 0]
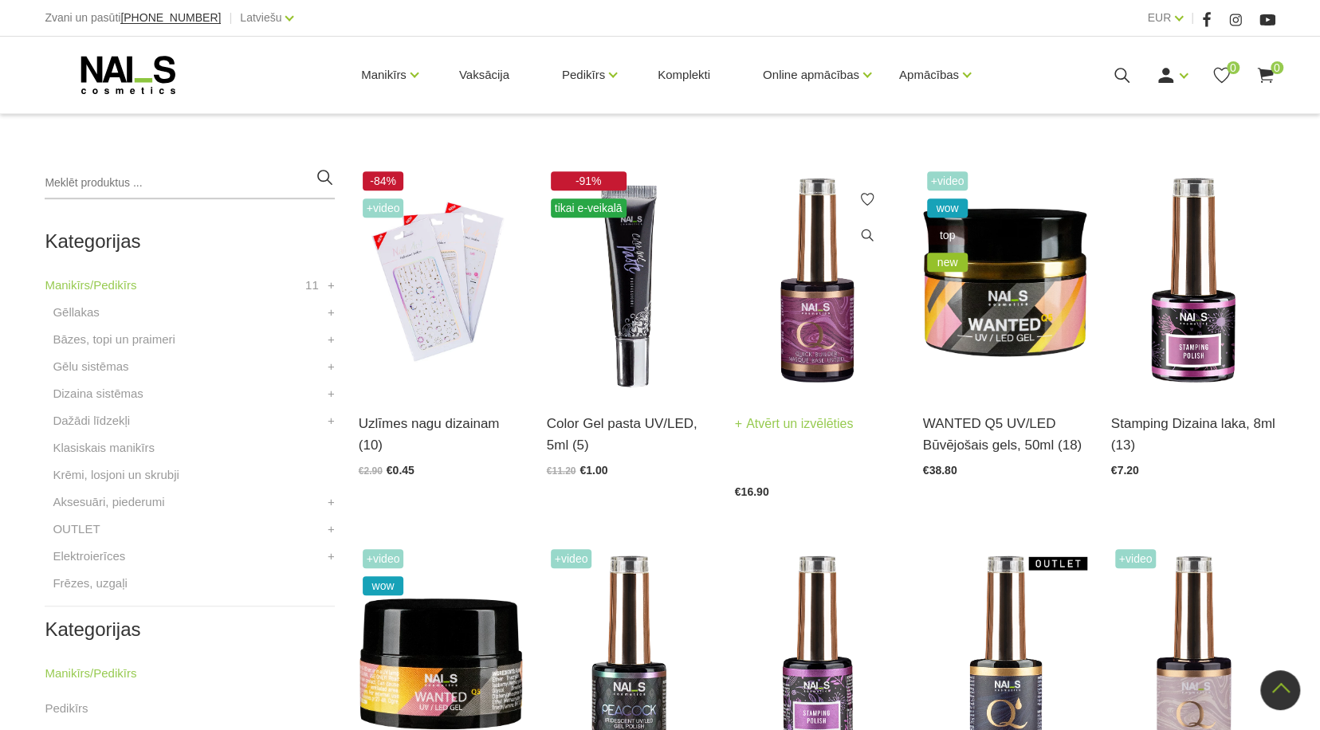
click at [804, 351] on img at bounding box center [817, 280] width 164 height 226
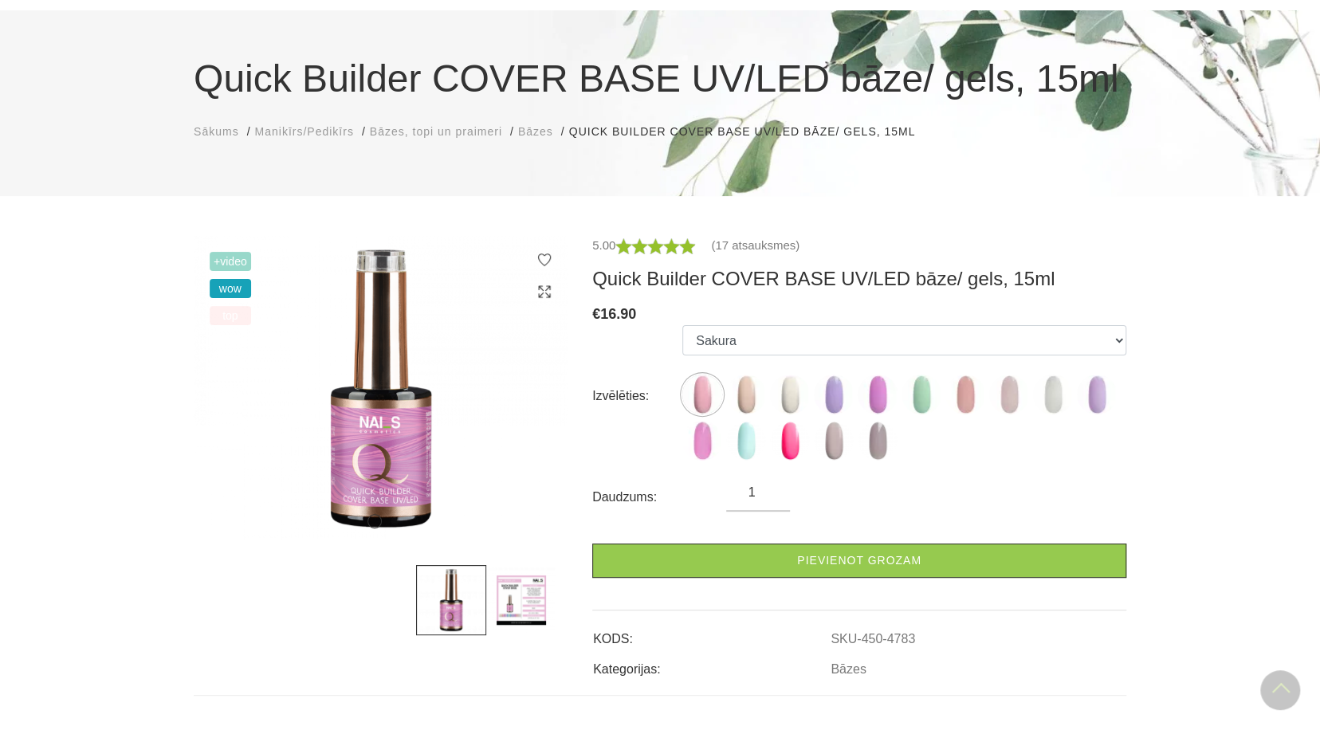
scroll to position [80, 0]
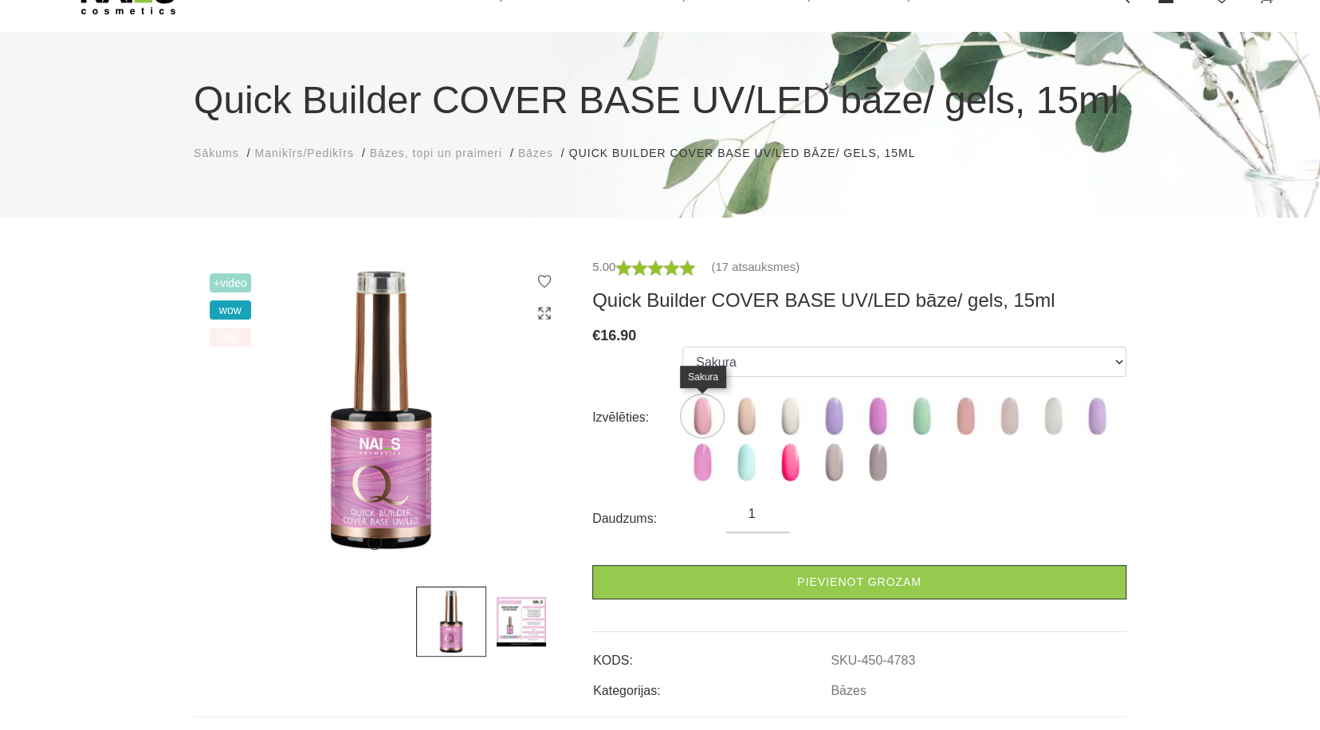
click at [704, 414] on img at bounding box center [703, 416] width 40 height 40
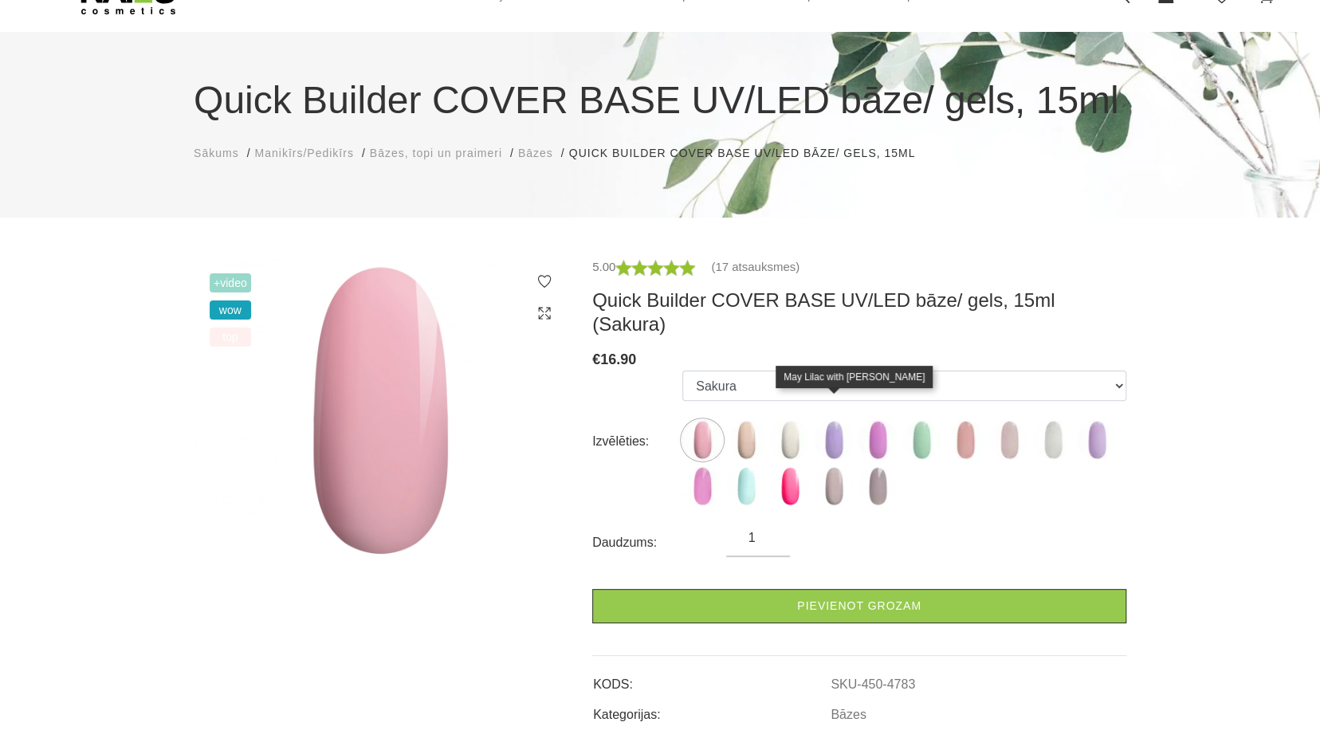
click at [837, 423] on img at bounding box center [834, 440] width 40 height 40
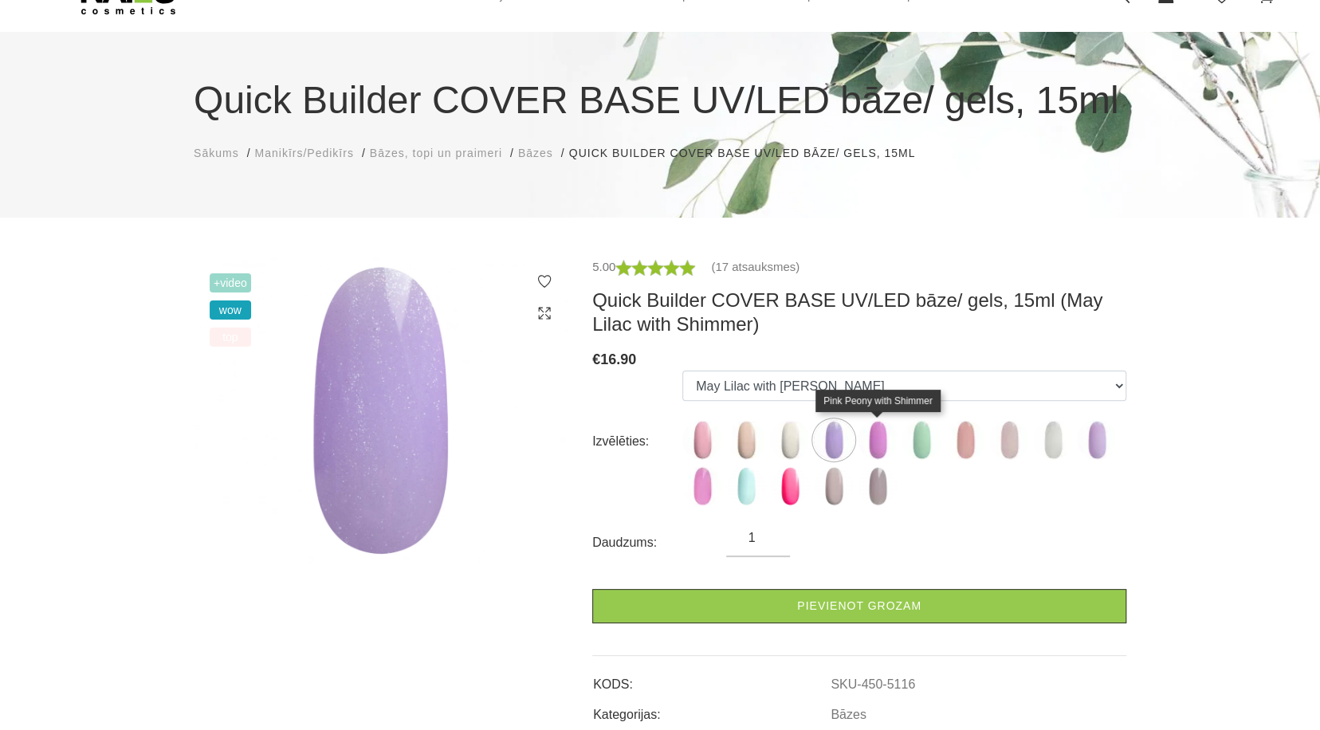
click at [883, 446] on img at bounding box center [878, 440] width 40 height 40
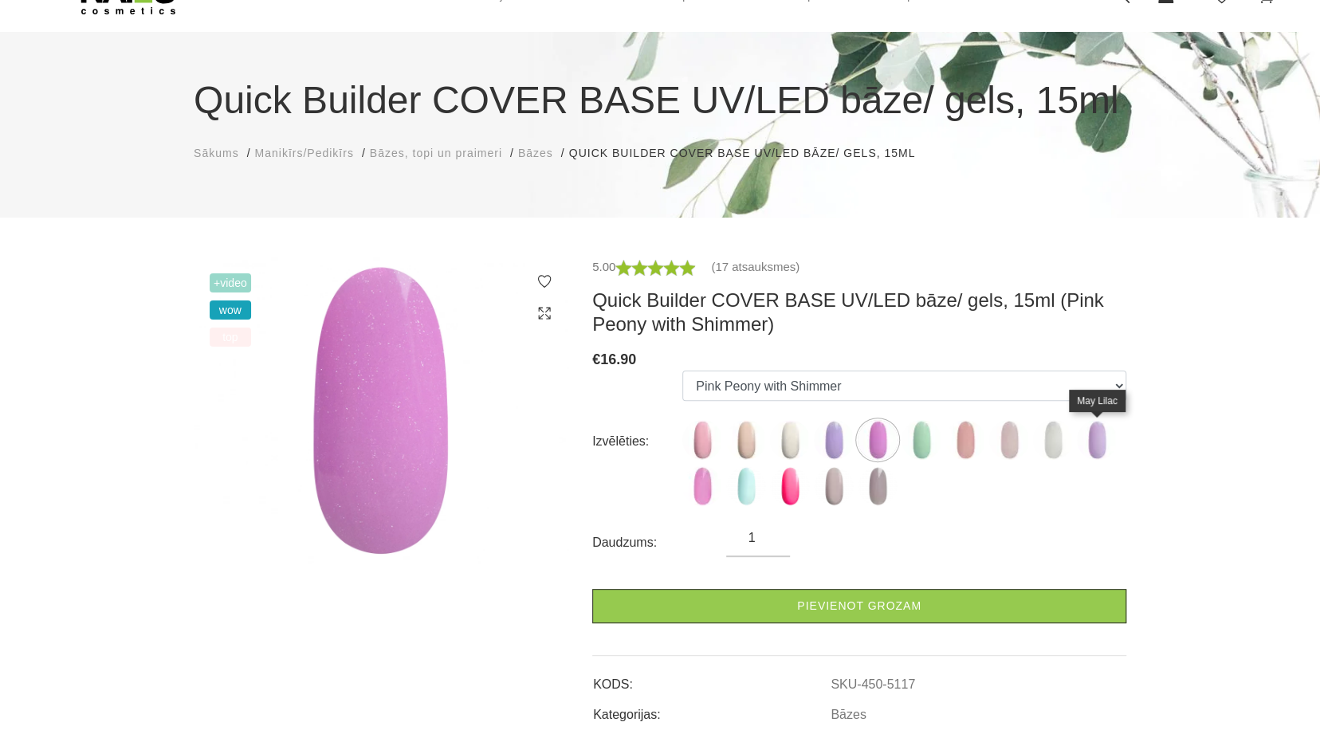
click at [1100, 441] on img at bounding box center [1097, 440] width 40 height 40
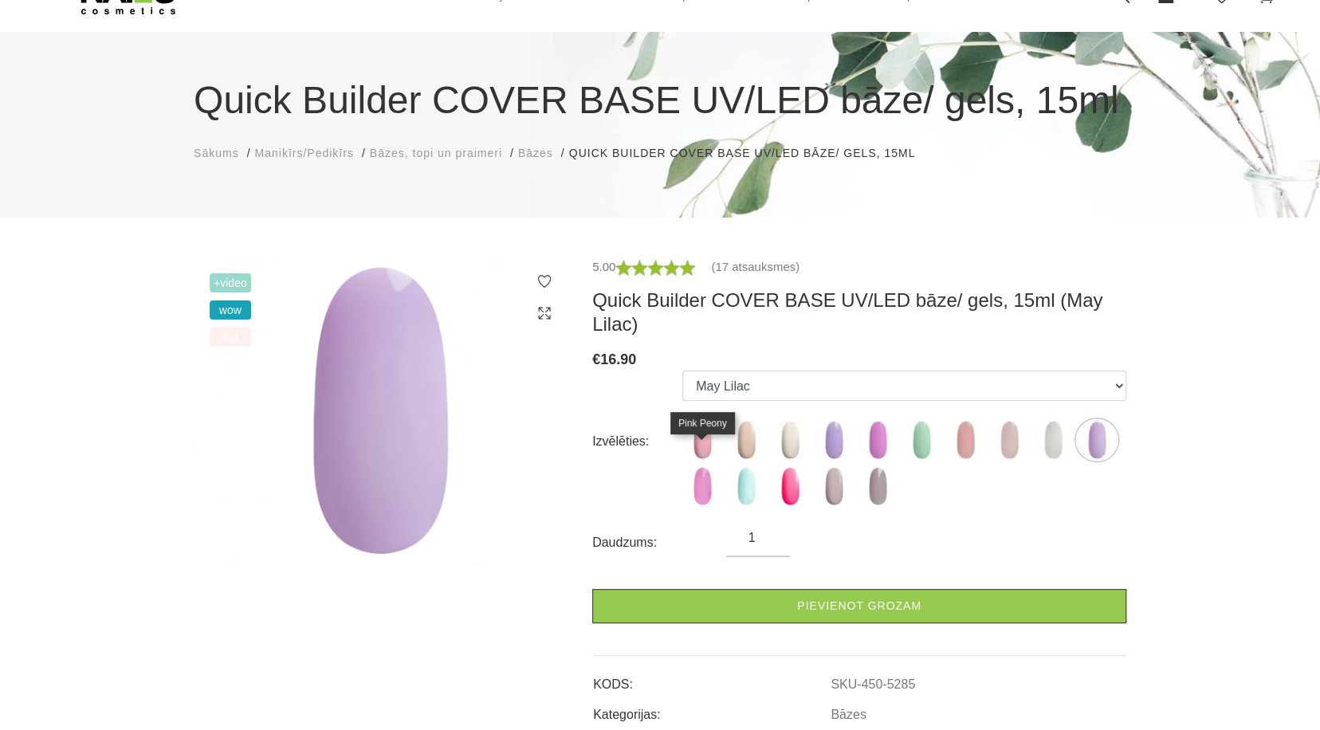
click at [702, 470] on img at bounding box center [703, 486] width 40 height 40
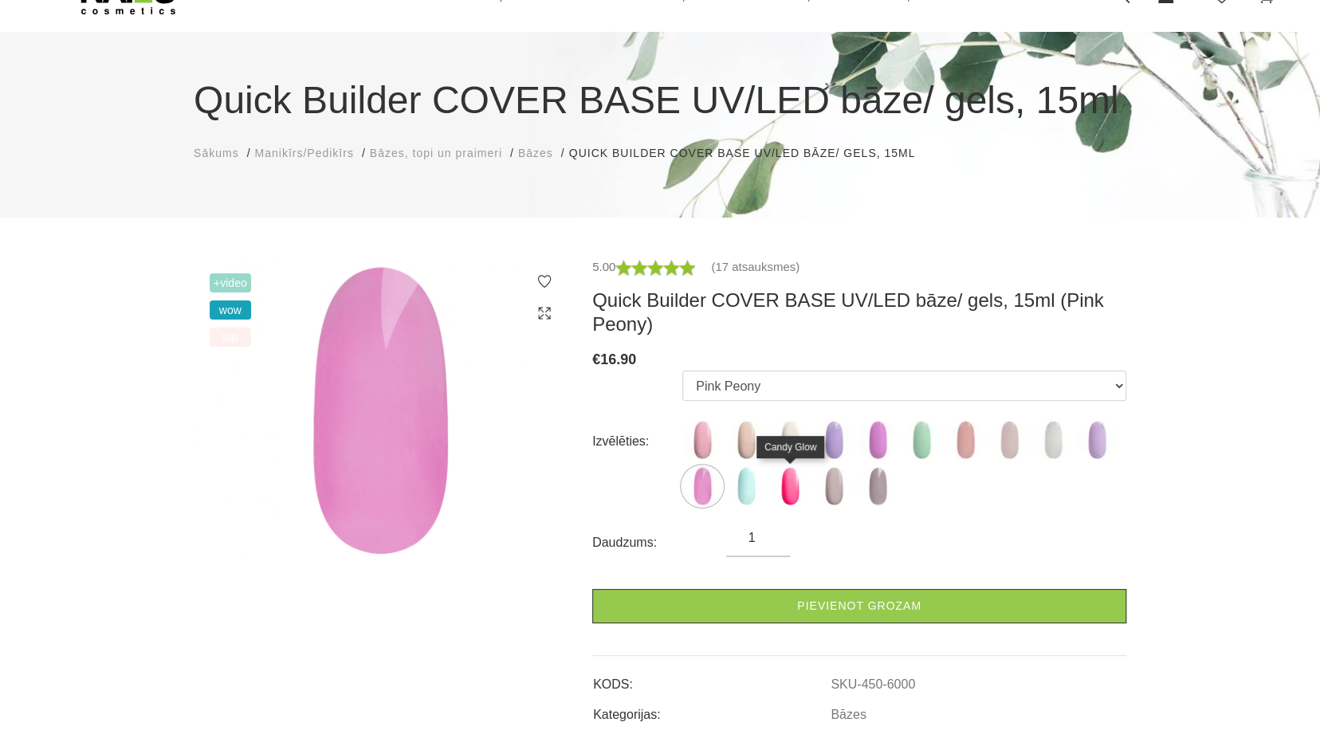
click at [793, 483] on img at bounding box center [790, 486] width 40 height 40
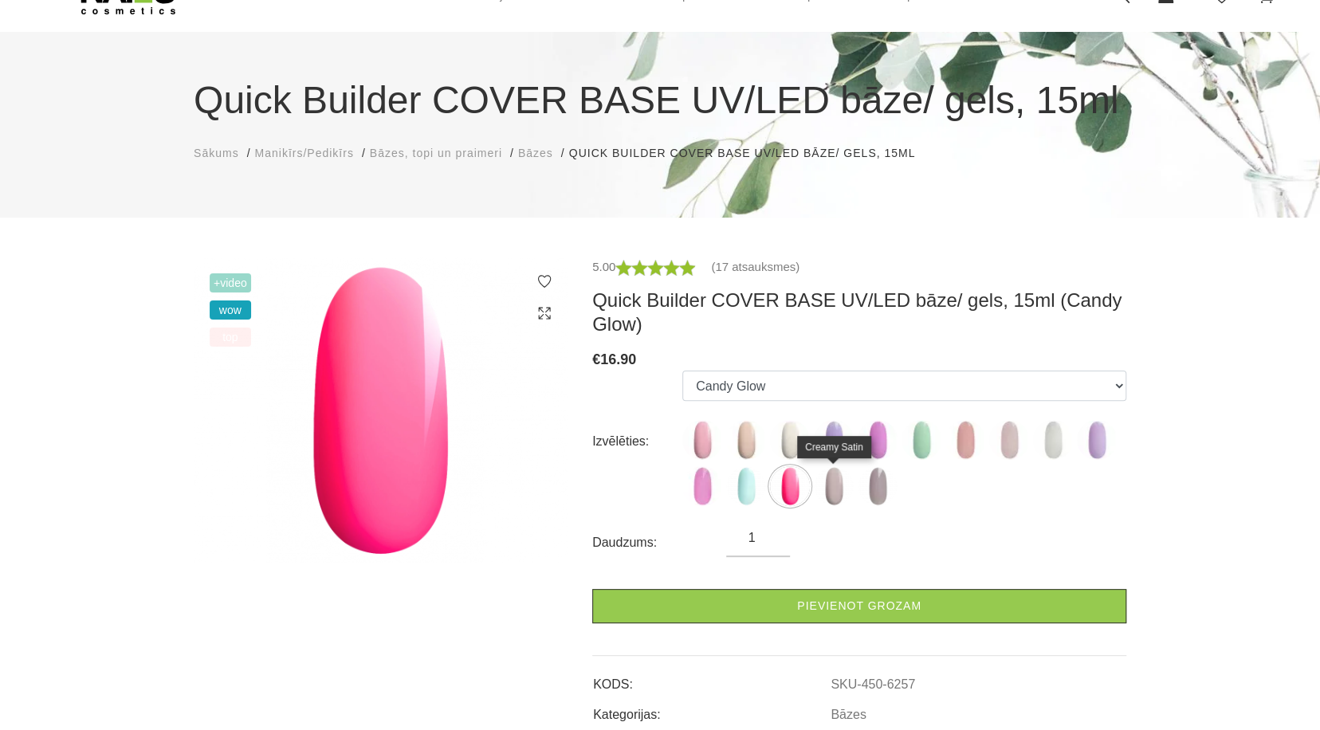
click at [839, 498] on img at bounding box center [834, 486] width 40 height 40
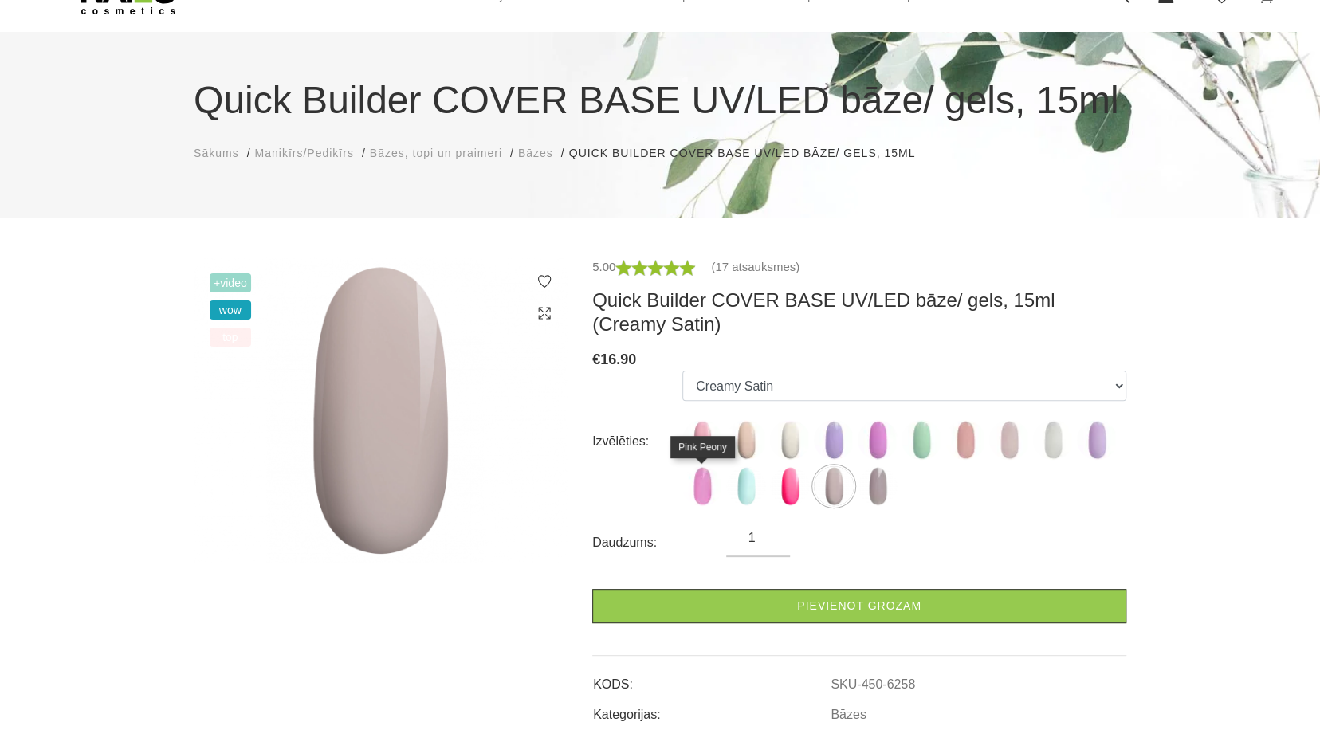
click at [707, 492] on img at bounding box center [703, 486] width 40 height 40
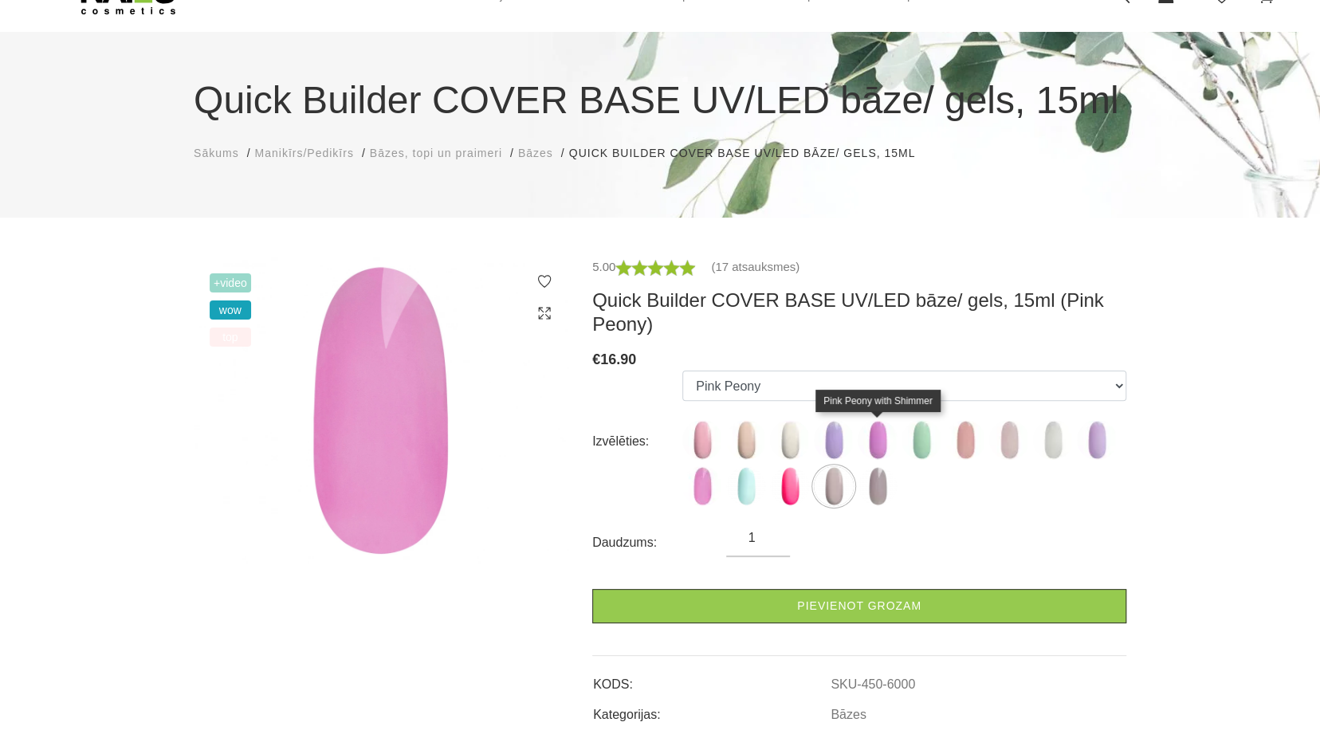
click at [881, 441] on img at bounding box center [878, 440] width 40 height 40
select select "5117"
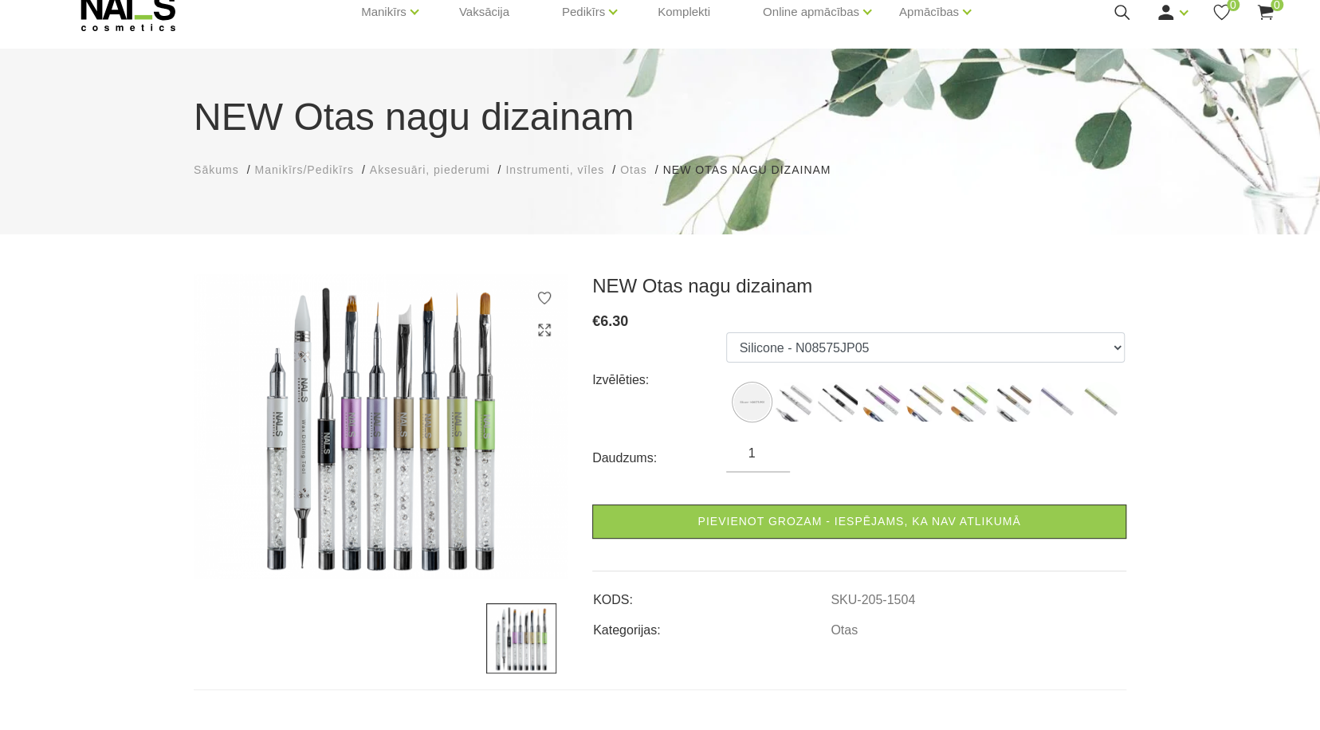
scroll to position [159, 0]
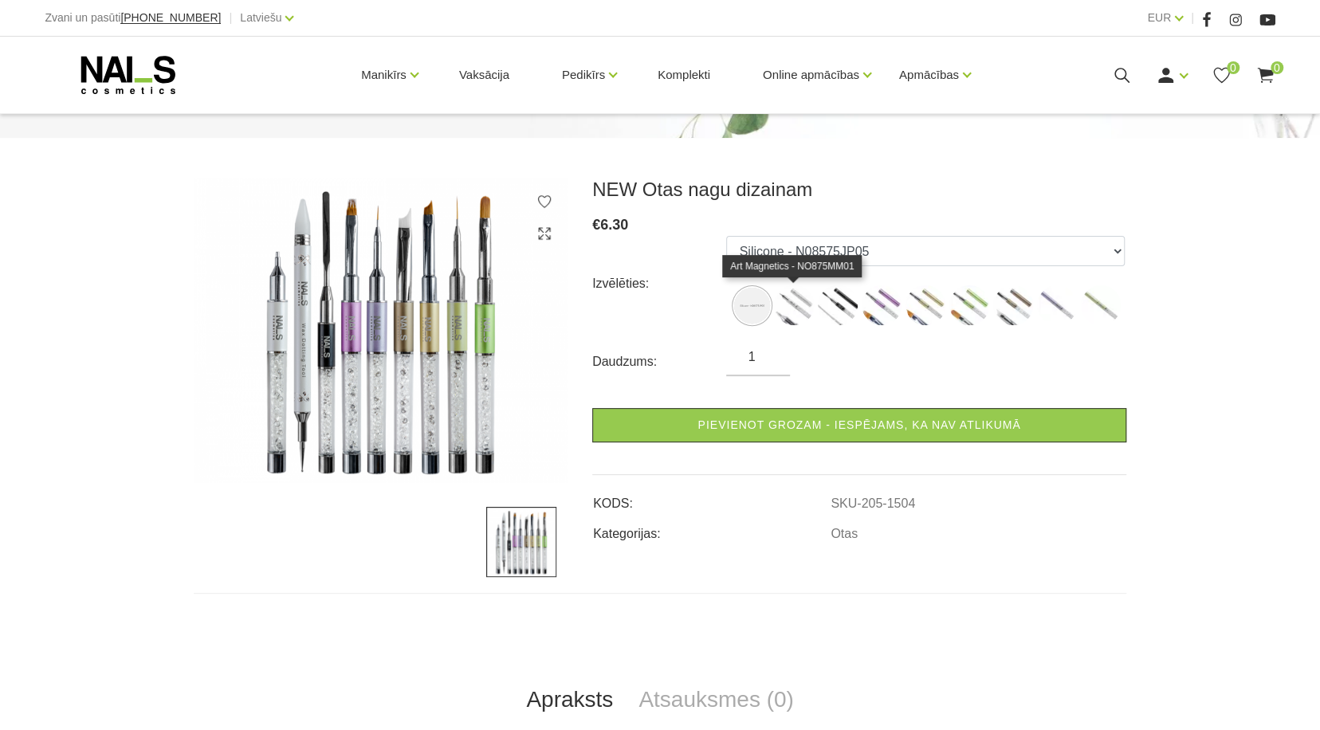
click at [791, 306] on img at bounding box center [794, 305] width 40 height 40
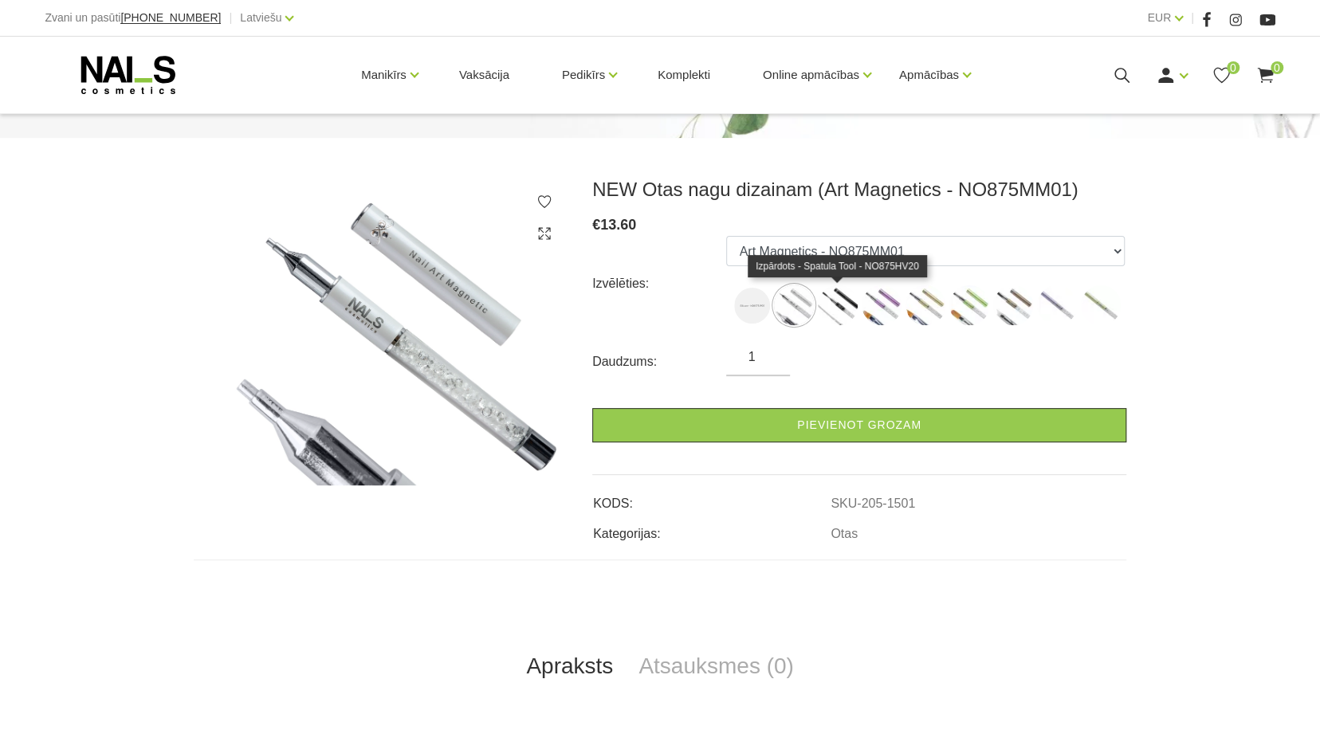
click at [835, 296] on img at bounding box center [838, 305] width 40 height 40
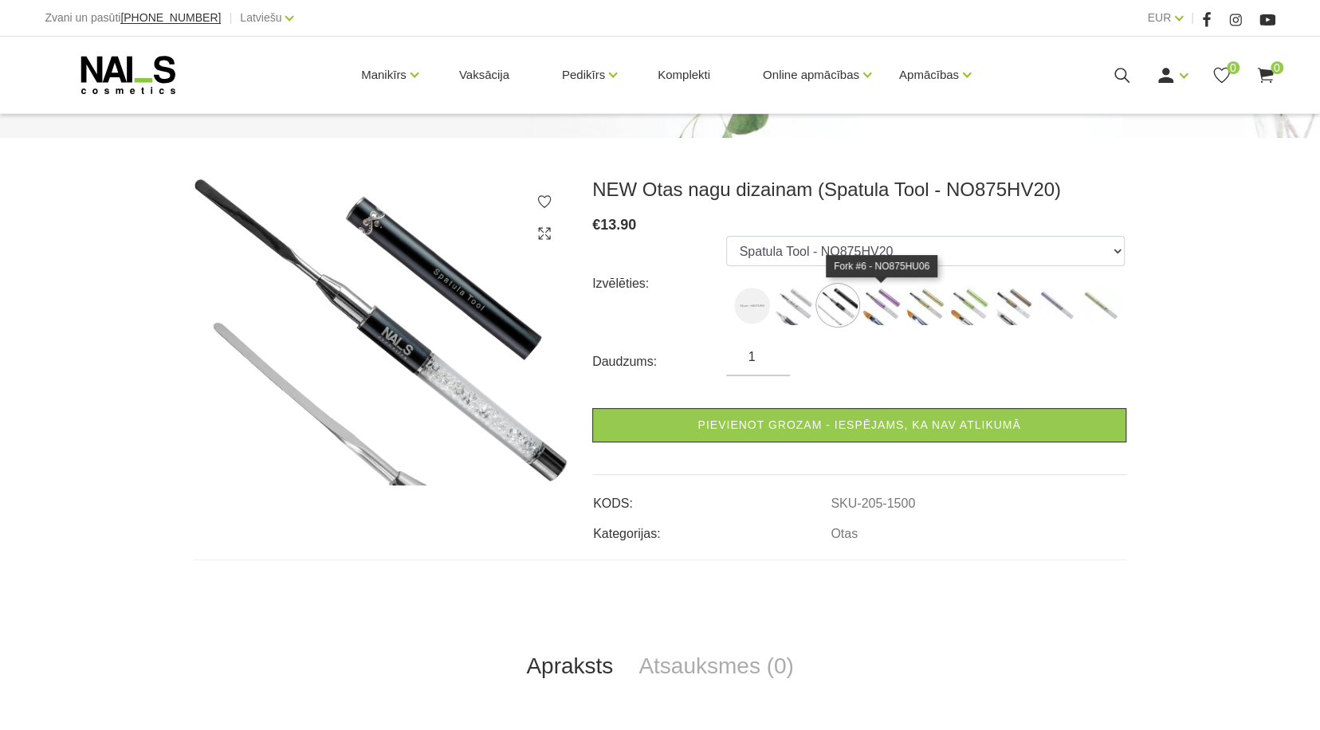
click at [877, 304] on img at bounding box center [882, 305] width 40 height 40
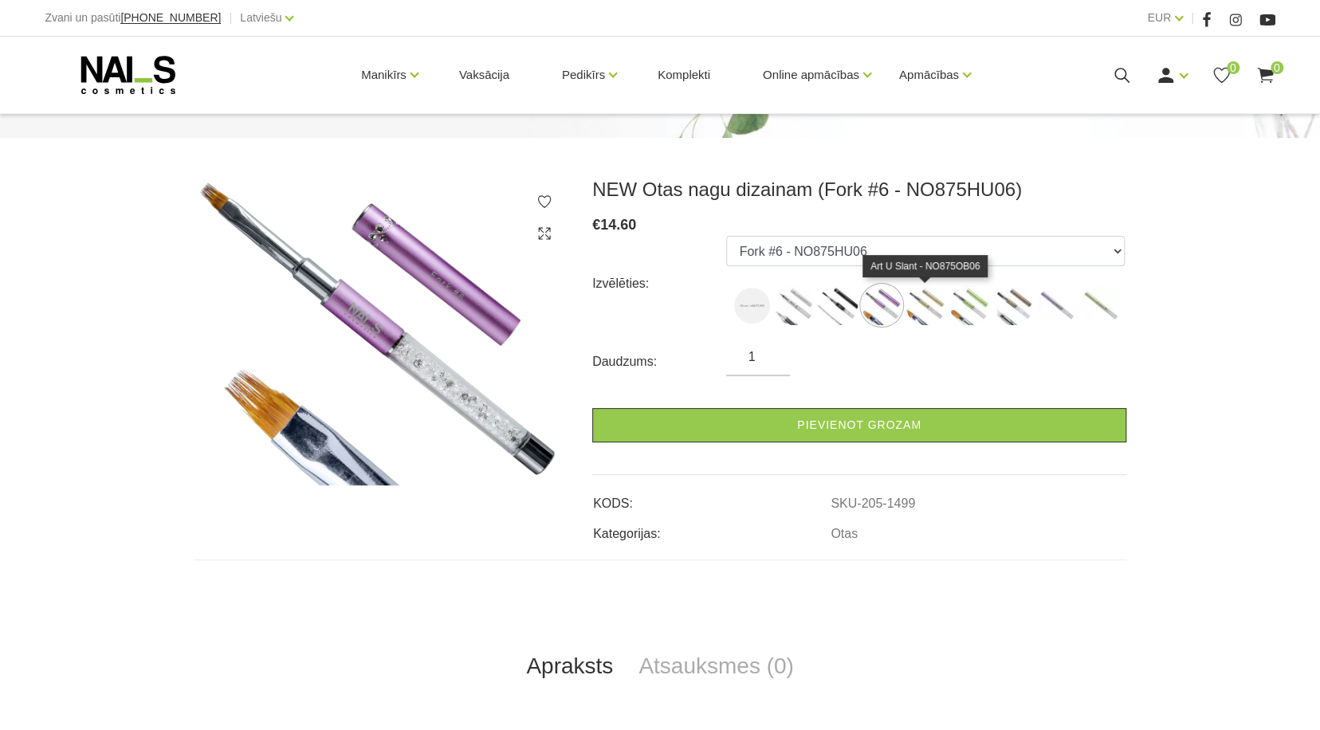
click at [930, 310] on img at bounding box center [926, 305] width 40 height 40
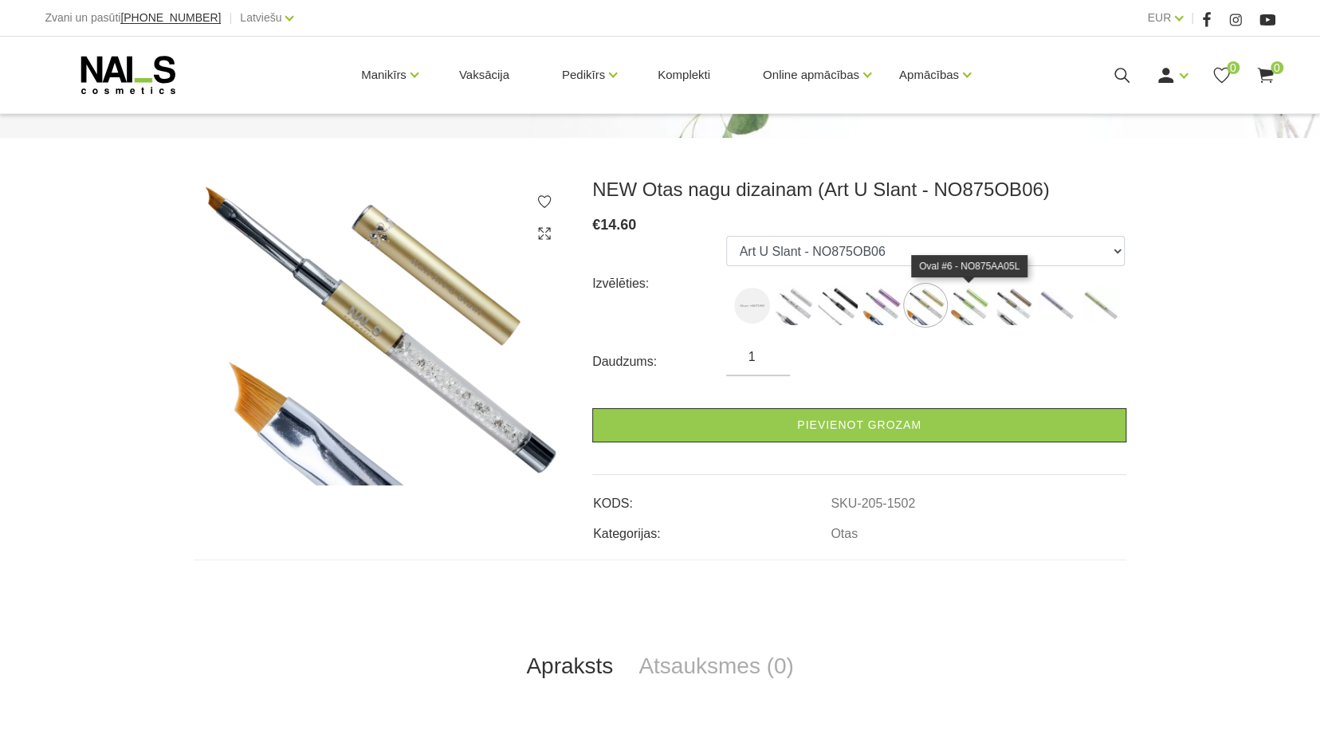
click at [970, 313] on img at bounding box center [970, 305] width 40 height 40
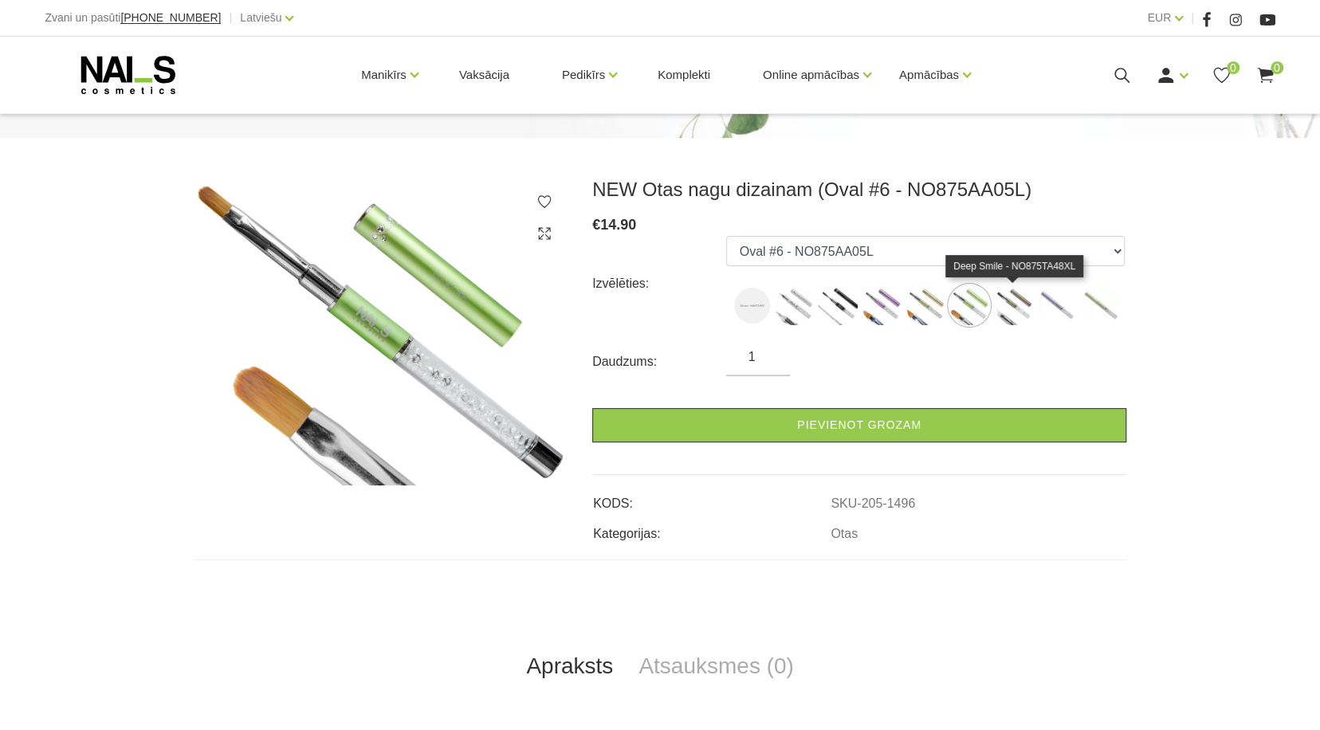
click at [1001, 308] on img at bounding box center [1013, 305] width 40 height 40
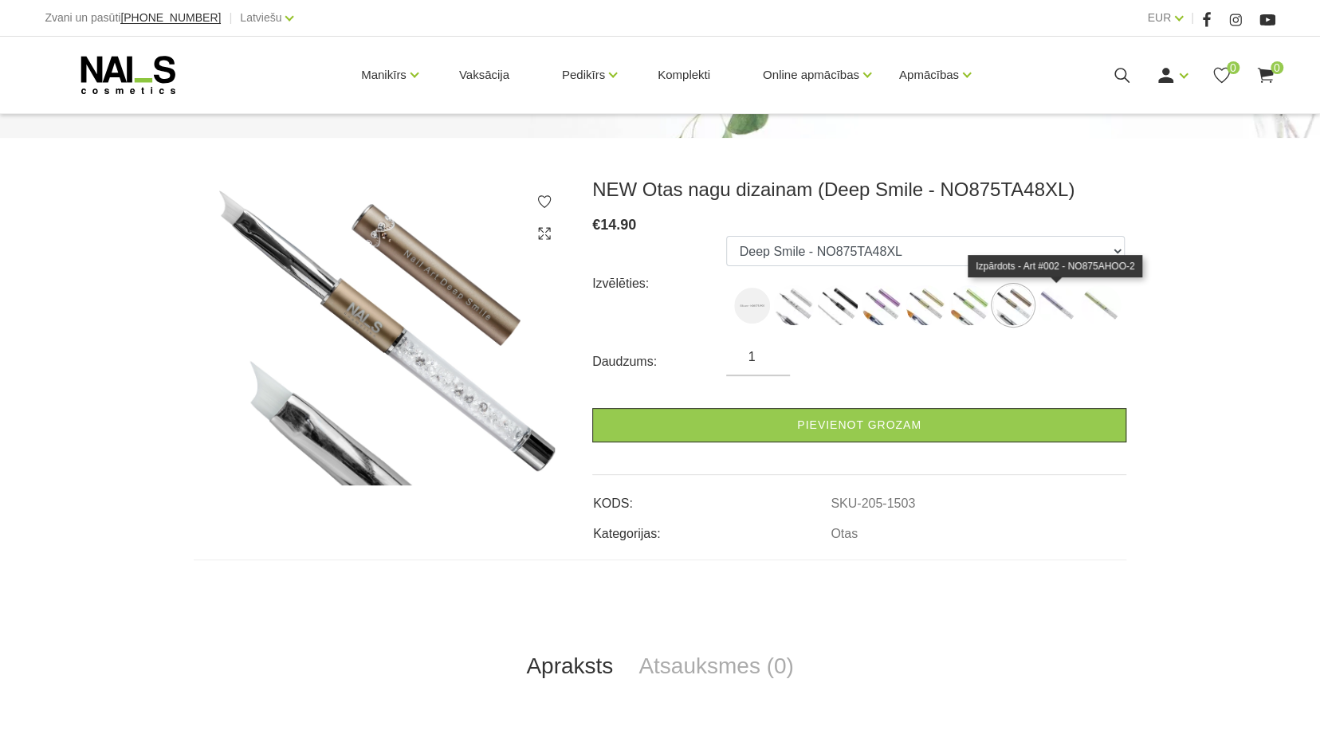
click at [1068, 309] on img at bounding box center [1057, 305] width 40 height 40
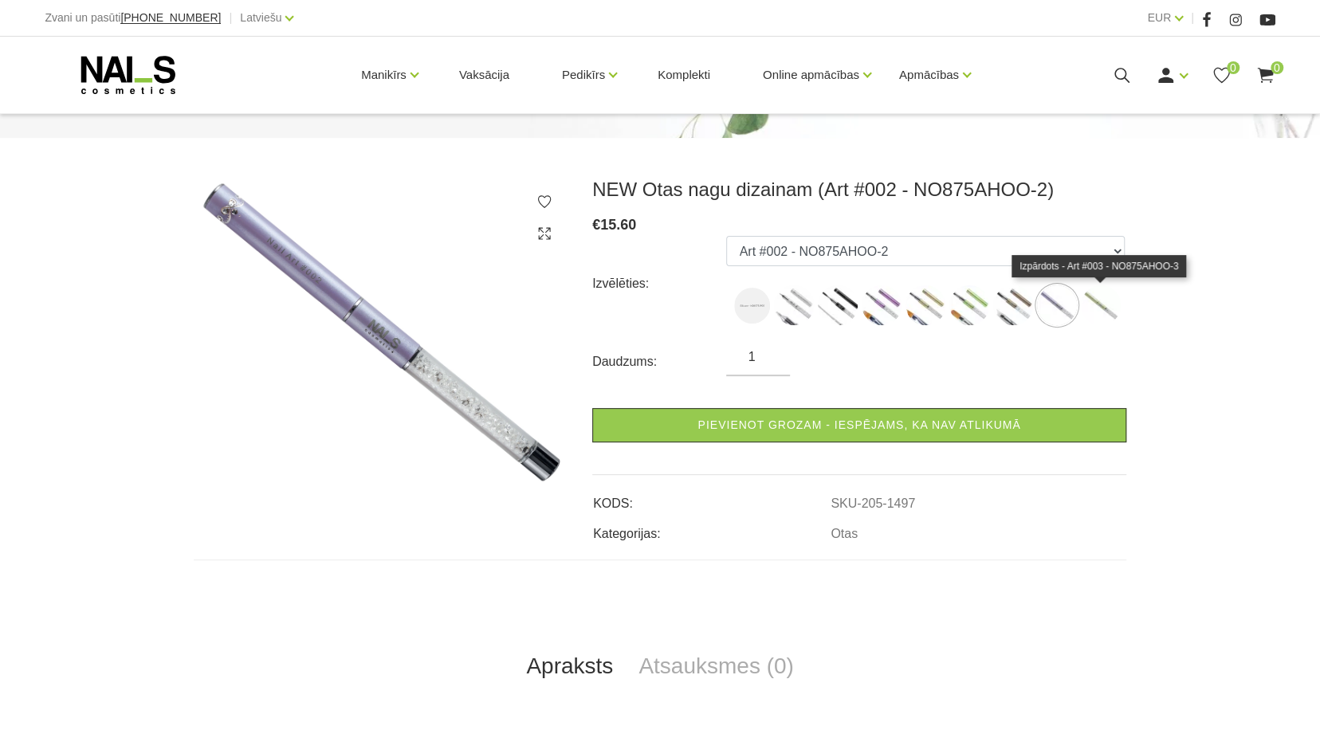
click at [1101, 311] on img at bounding box center [1101, 305] width 40 height 40
select select "1498"
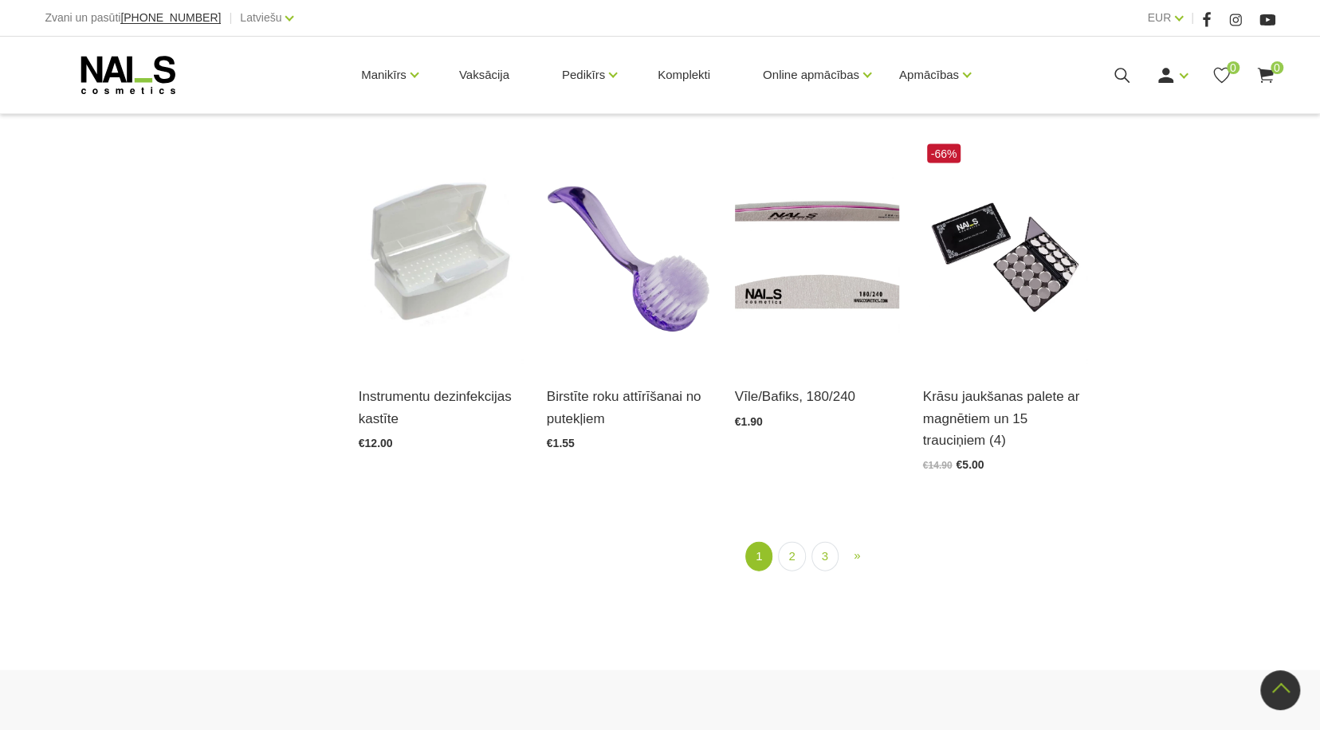
scroll to position [1914, 0]
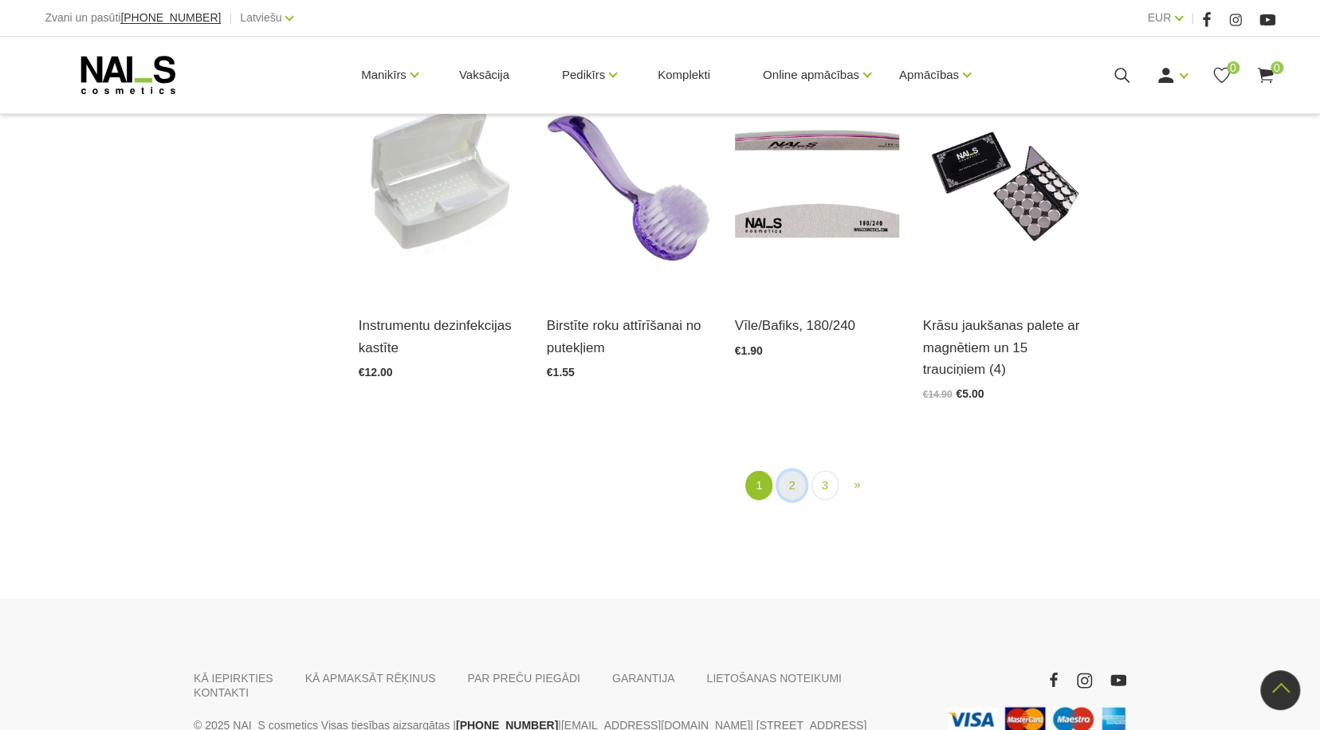
click at [792, 471] on link "2" at bounding box center [791, 486] width 27 height 30
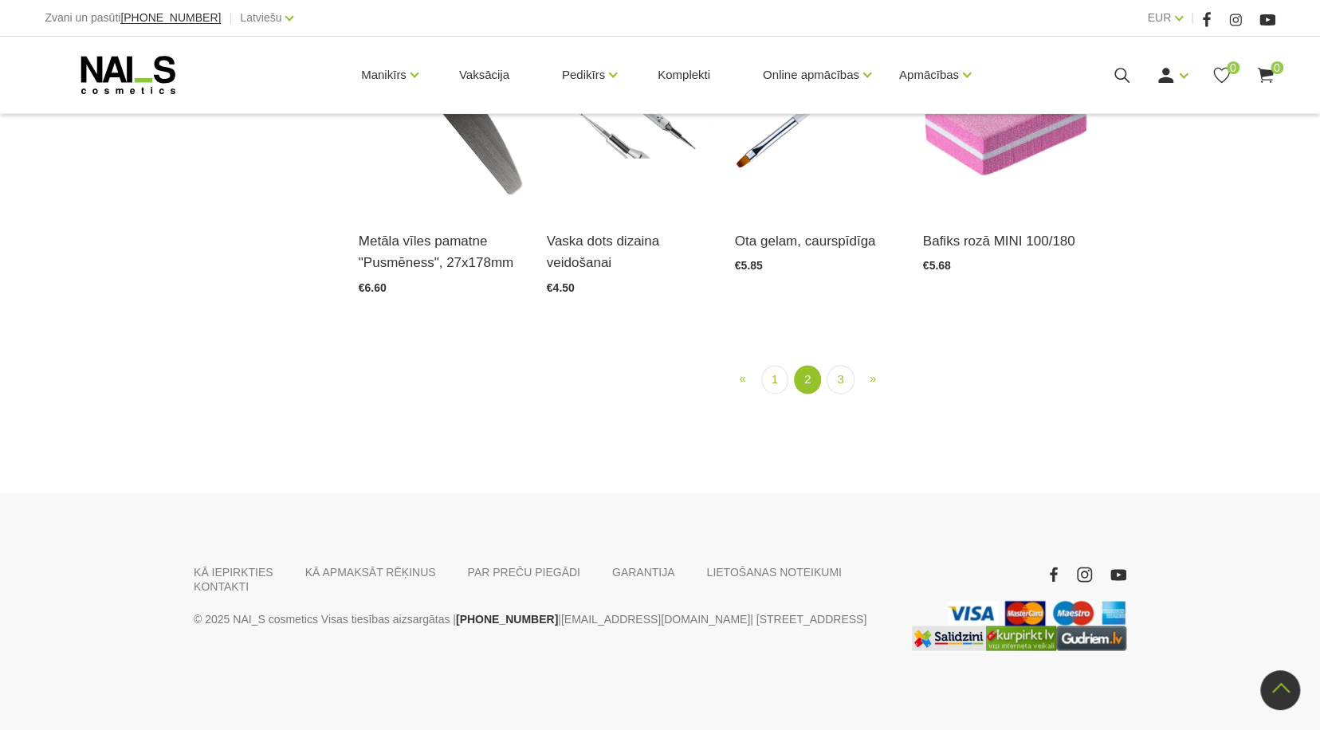
scroll to position [1761, 0]
click at [844, 395] on link "3" at bounding box center [840, 380] width 27 height 30
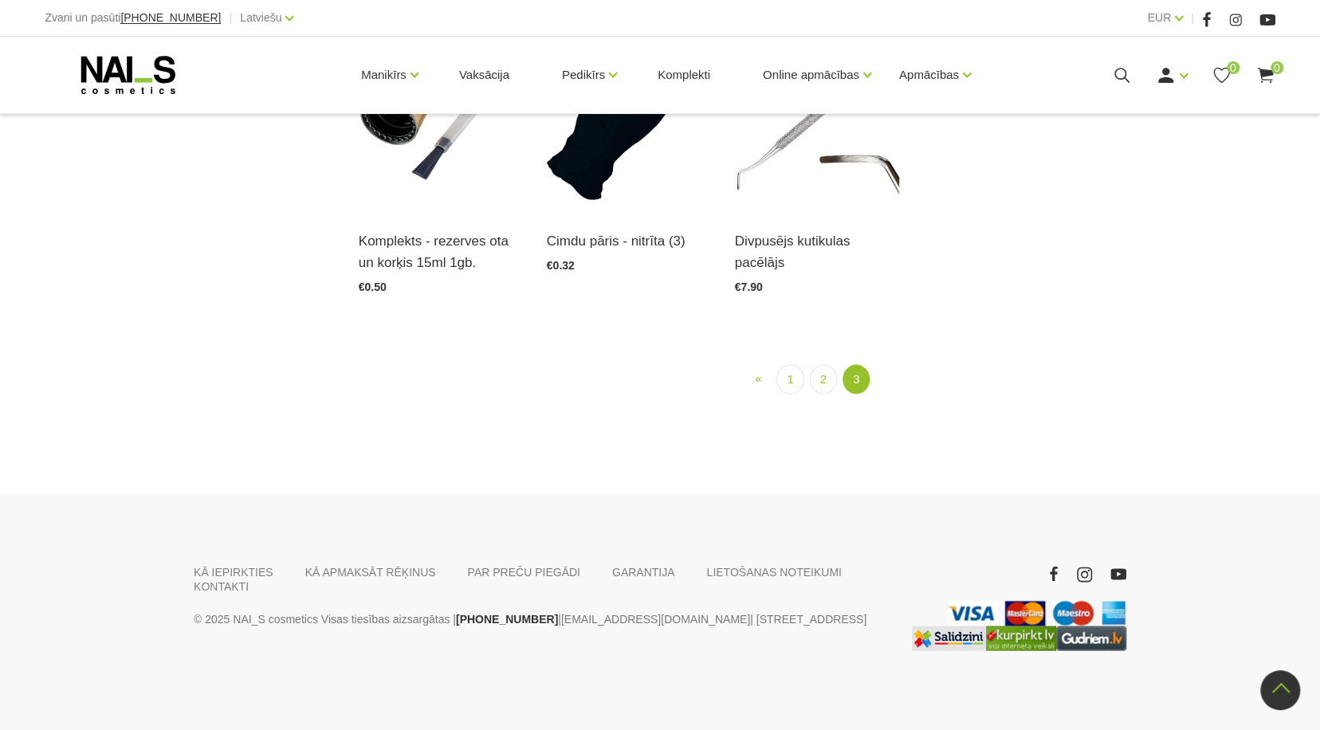
scroll to position [1681, 0]
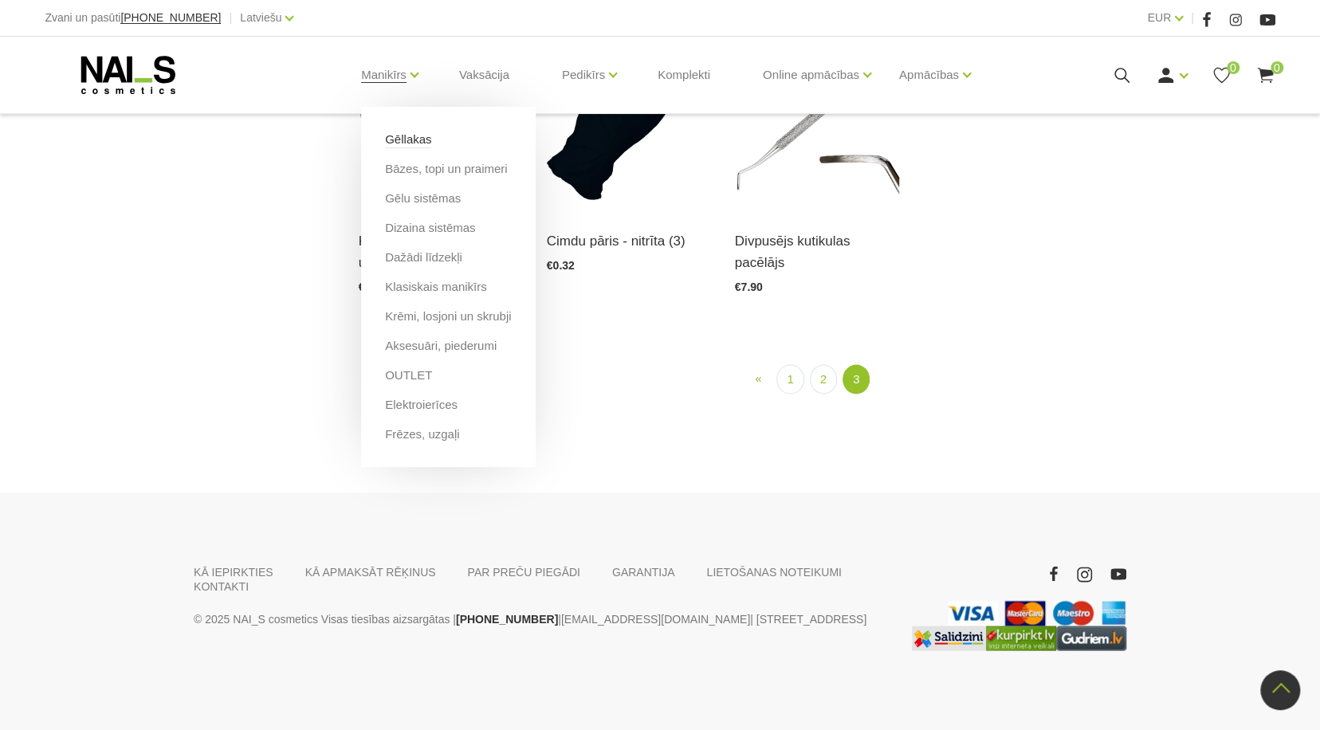
click at [395, 136] on link "Gēllakas" at bounding box center [408, 140] width 46 height 18
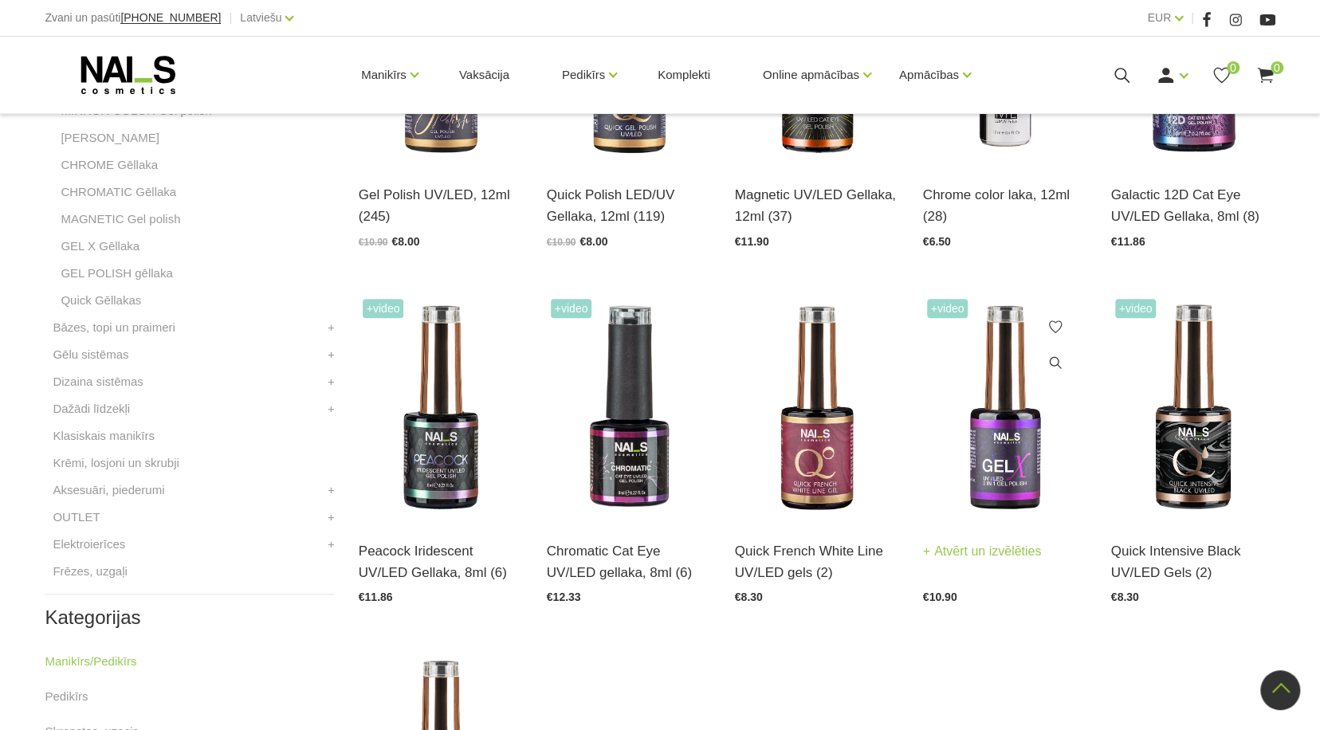
scroll to position [558, 0]
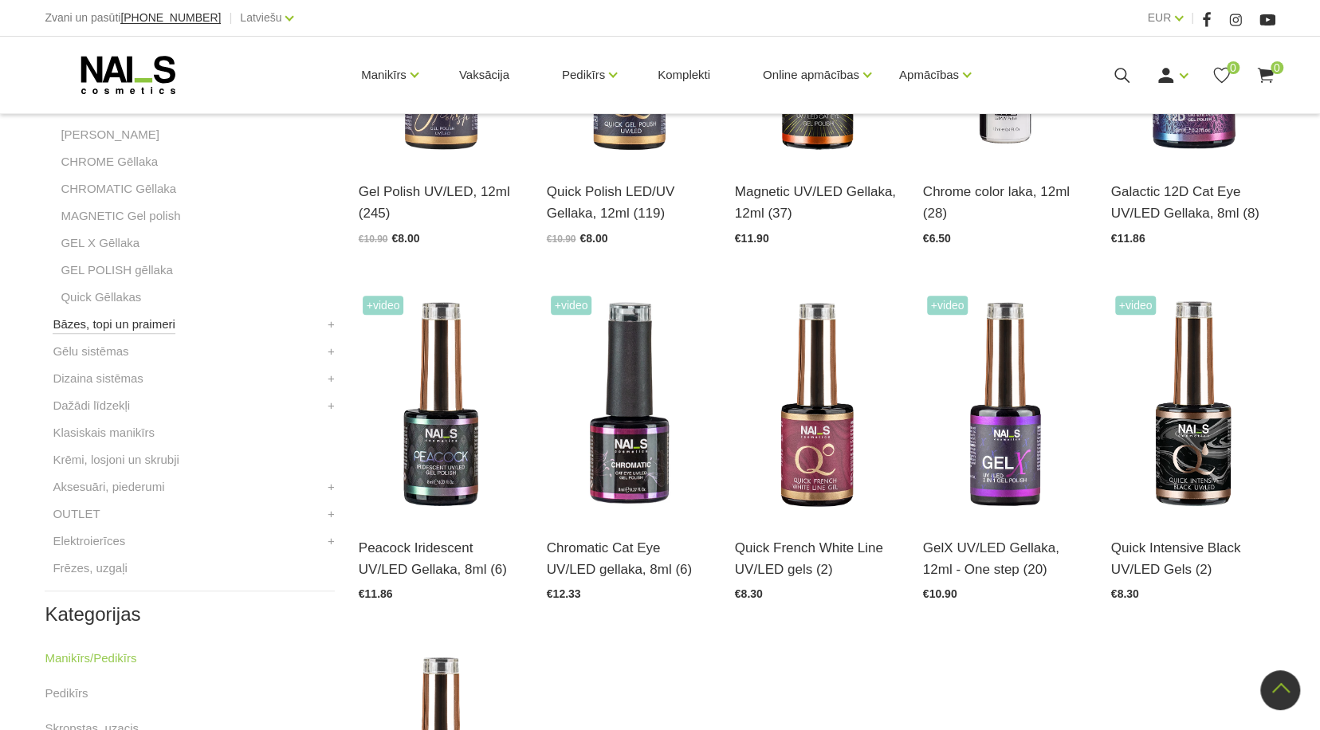
click at [124, 327] on link "Bāzes, topi un praimeri" at bounding box center [114, 324] width 122 height 19
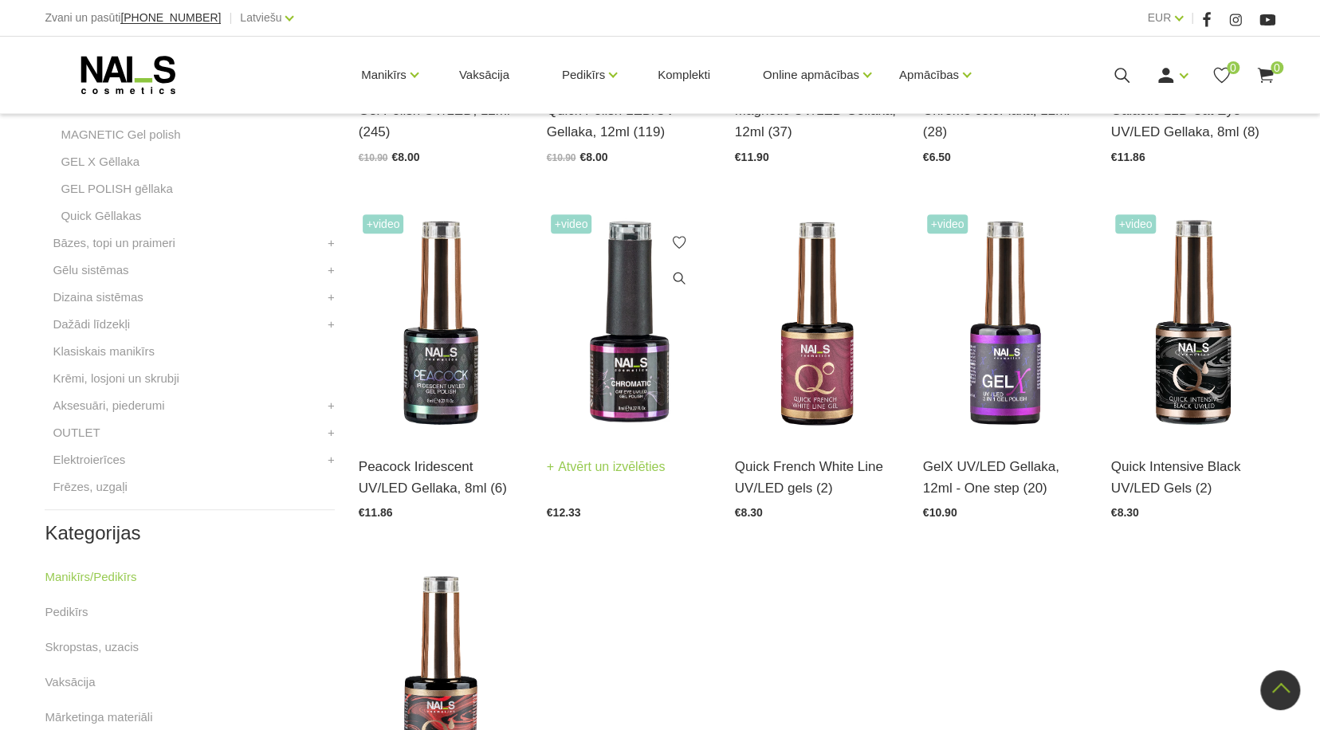
scroll to position [797, 0]
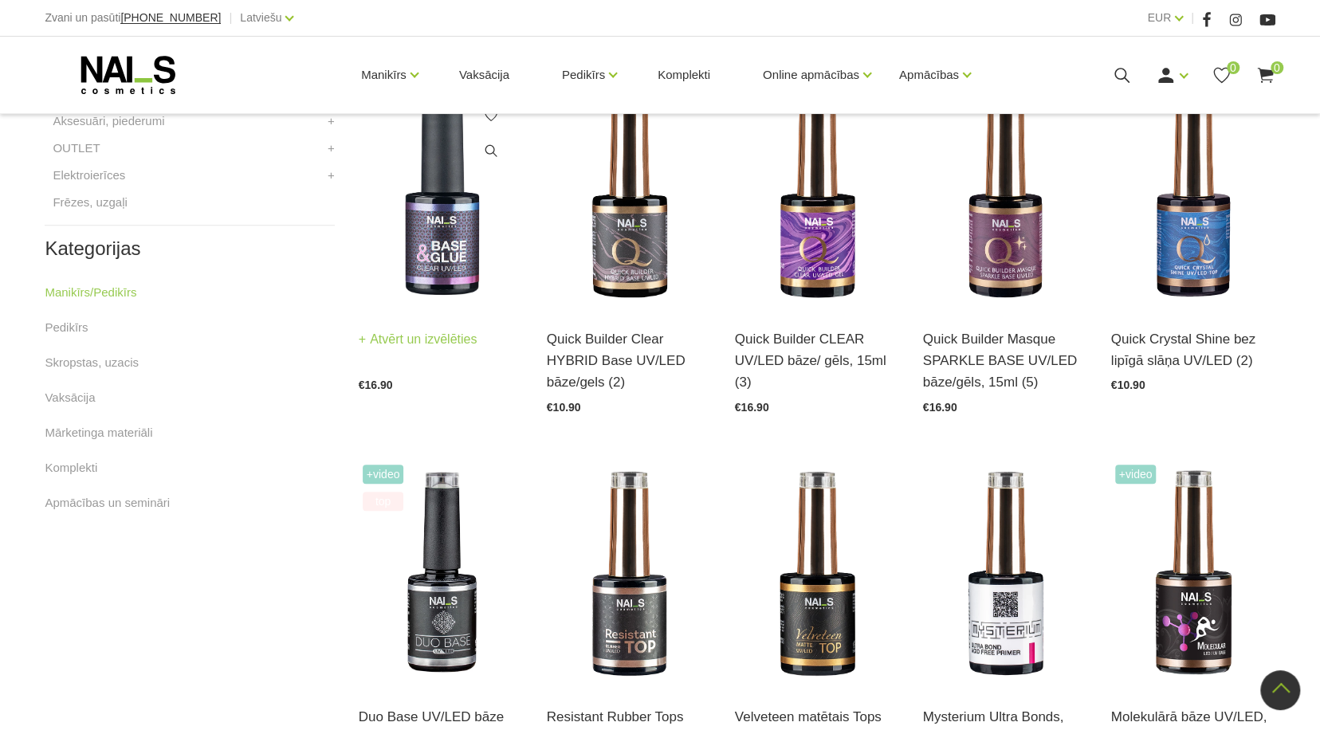
scroll to position [797, 0]
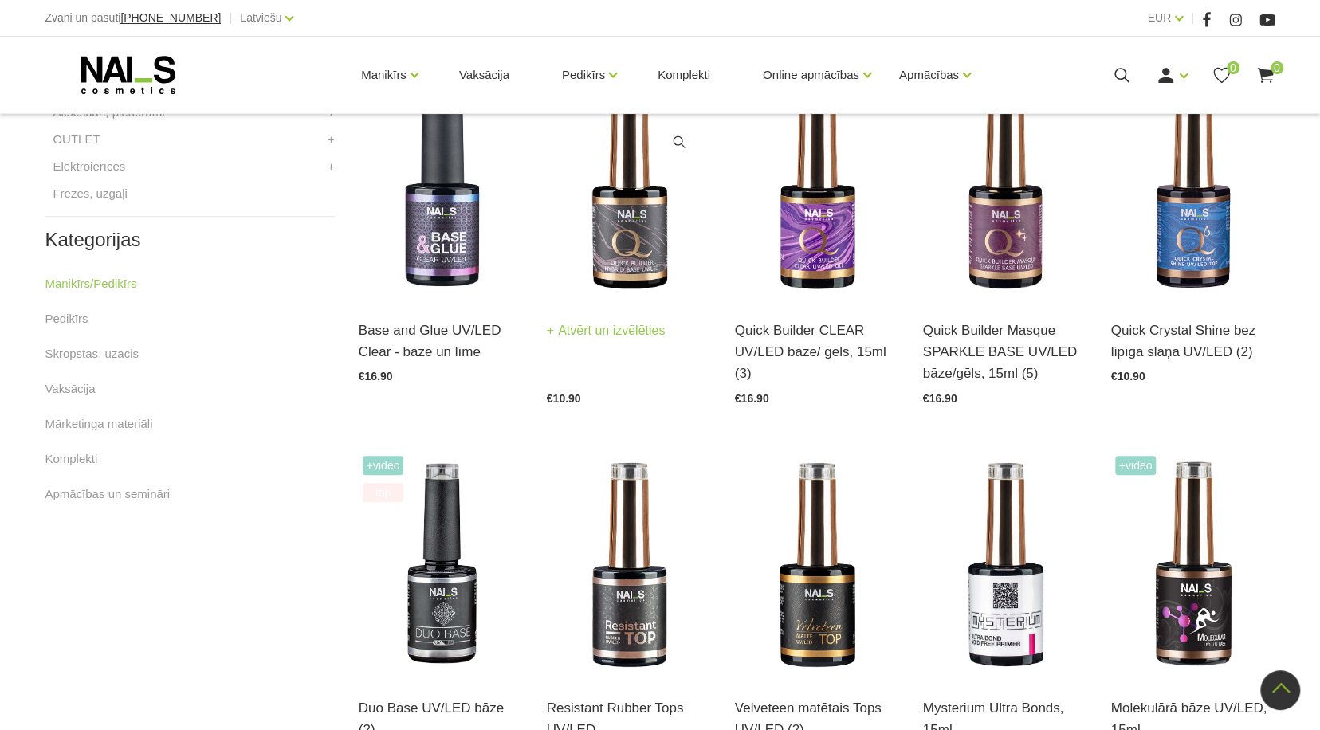
click at [632, 230] on img at bounding box center [629, 187] width 164 height 226
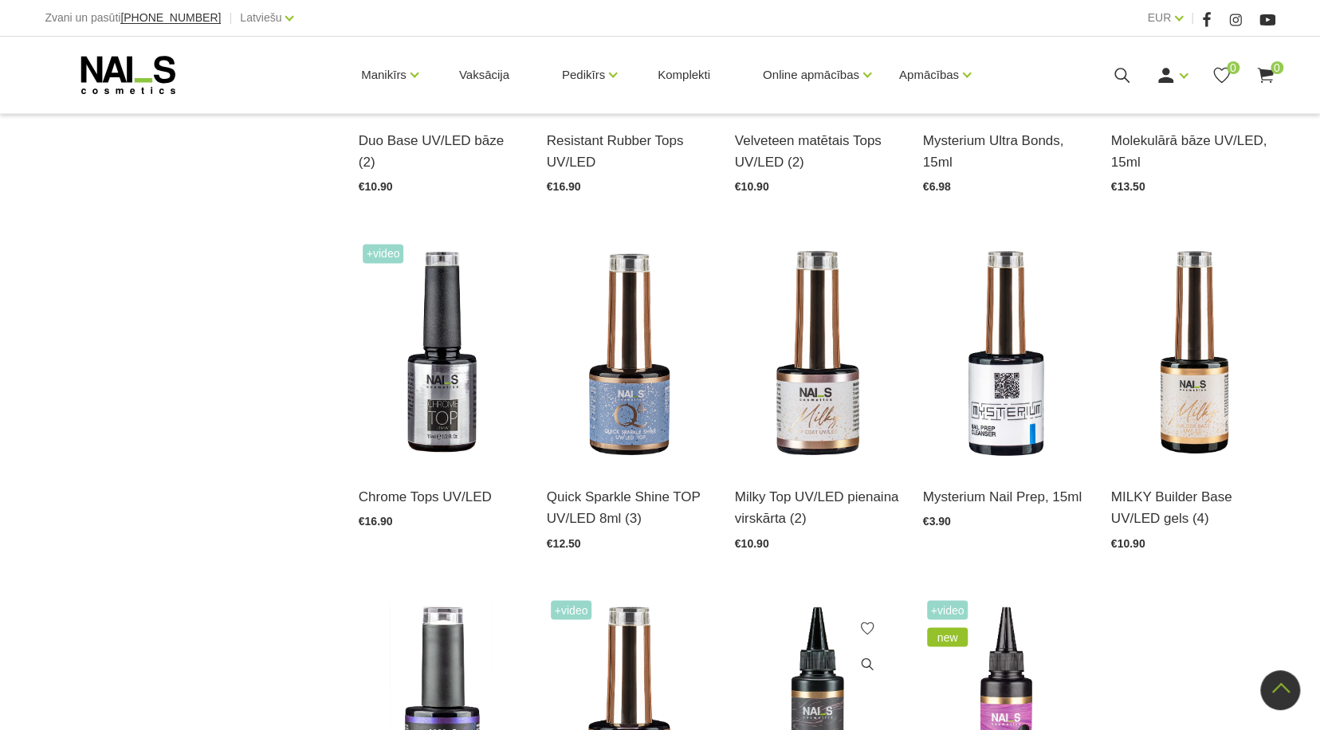
scroll to position [1595, 0]
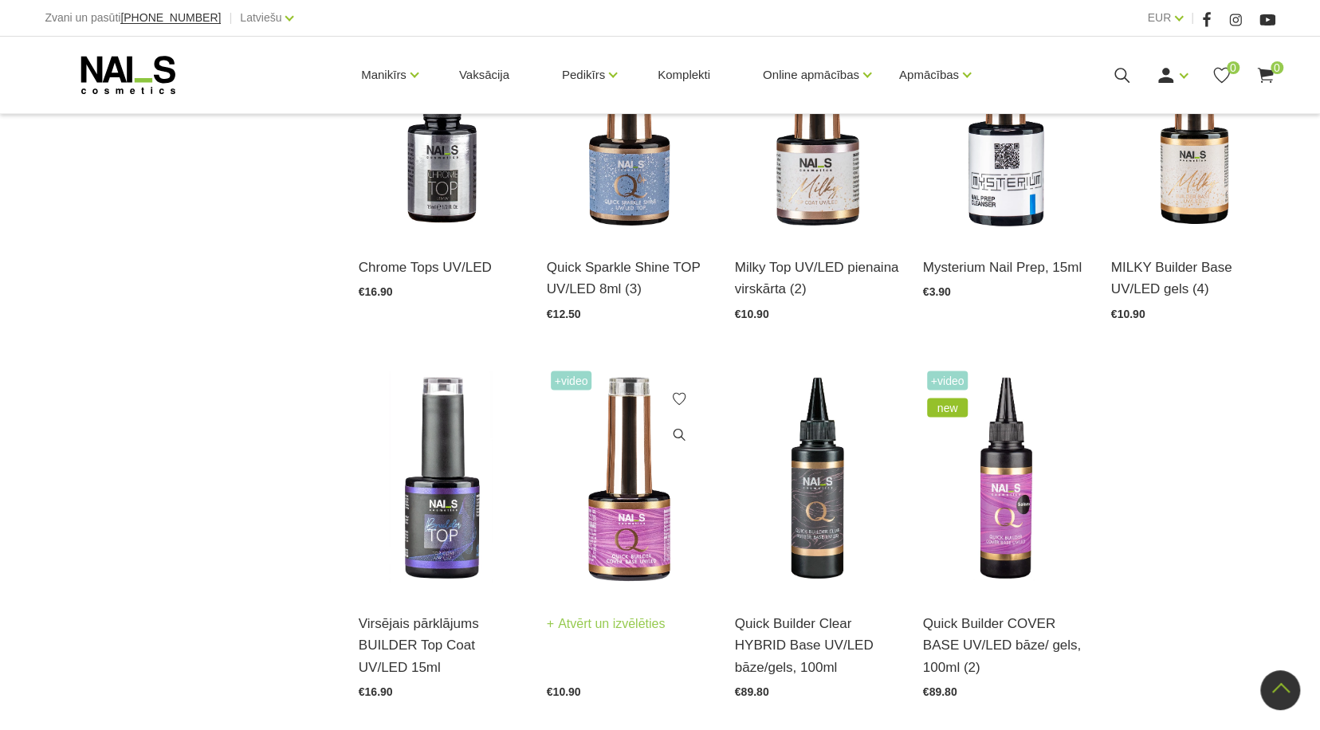
click at [656, 537] on img at bounding box center [629, 480] width 164 height 226
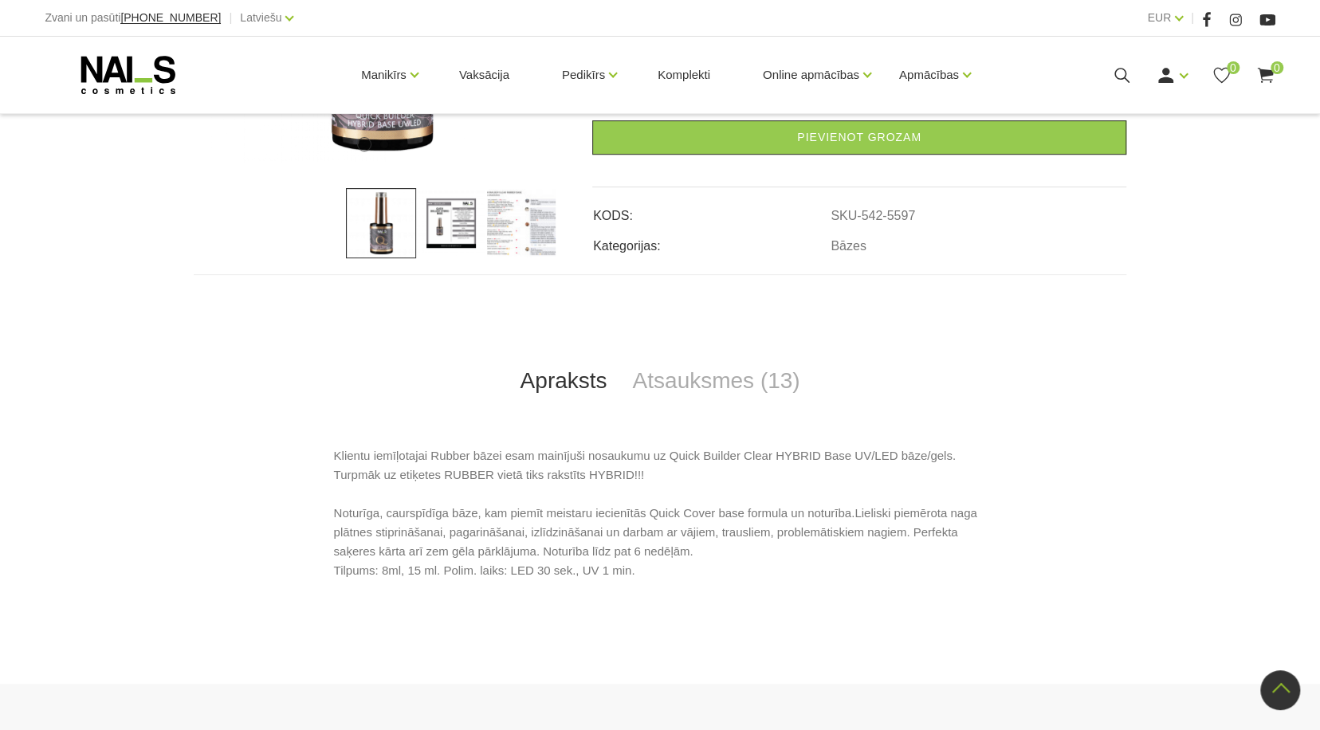
scroll to position [319, 0]
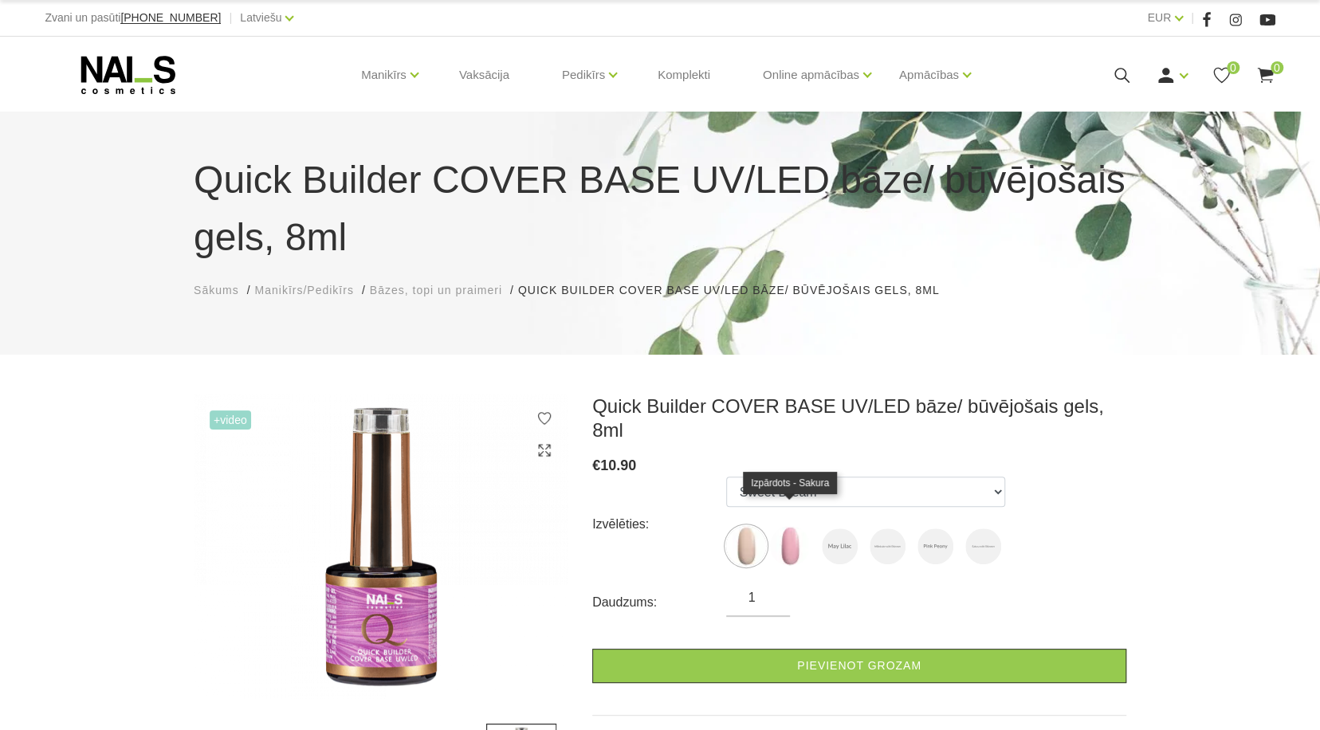
click at [787, 536] on img at bounding box center [790, 546] width 40 height 40
select select "5540"
